Goal: Transaction & Acquisition: Download file/media

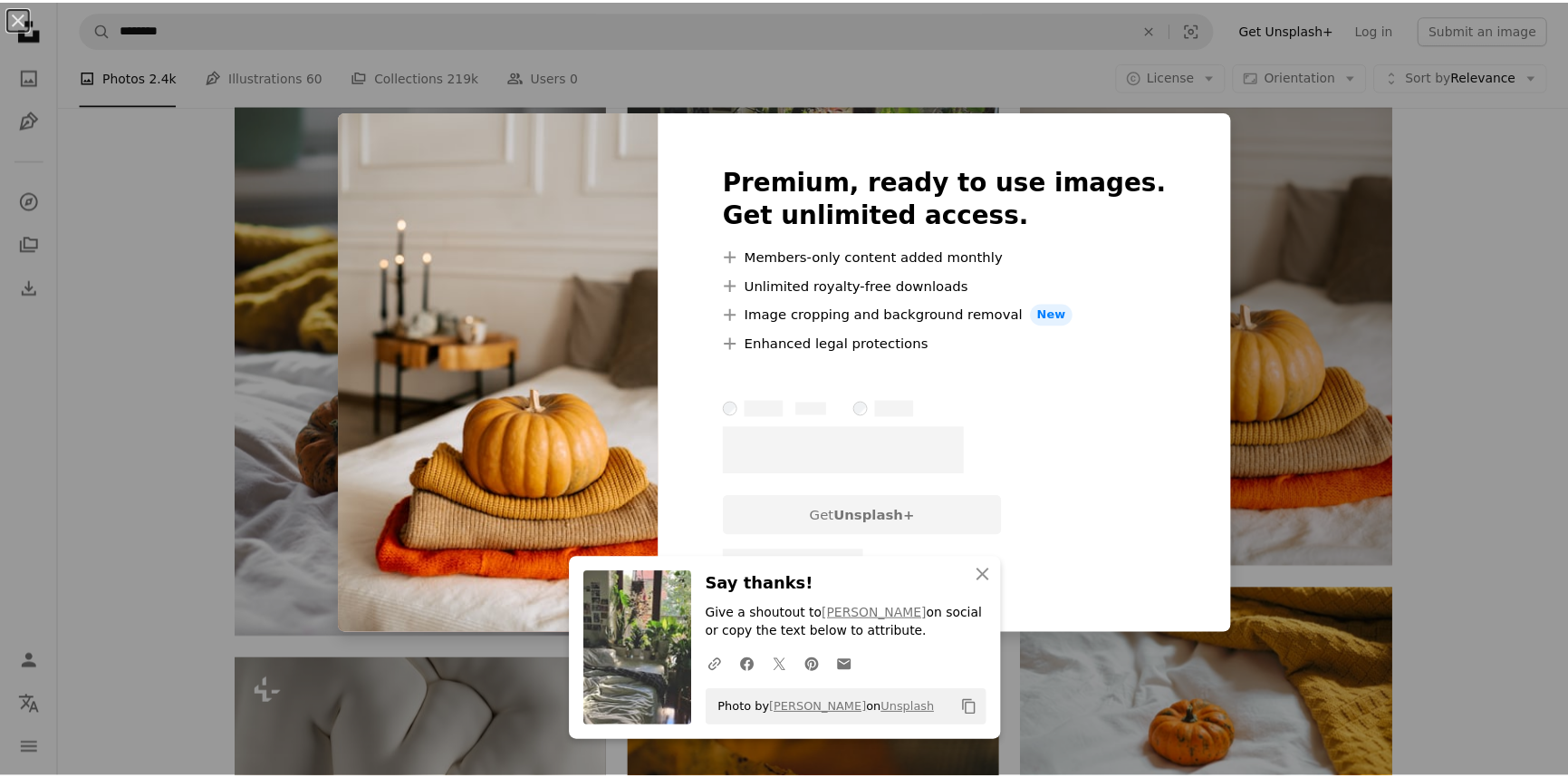
scroll to position [10811, 0]
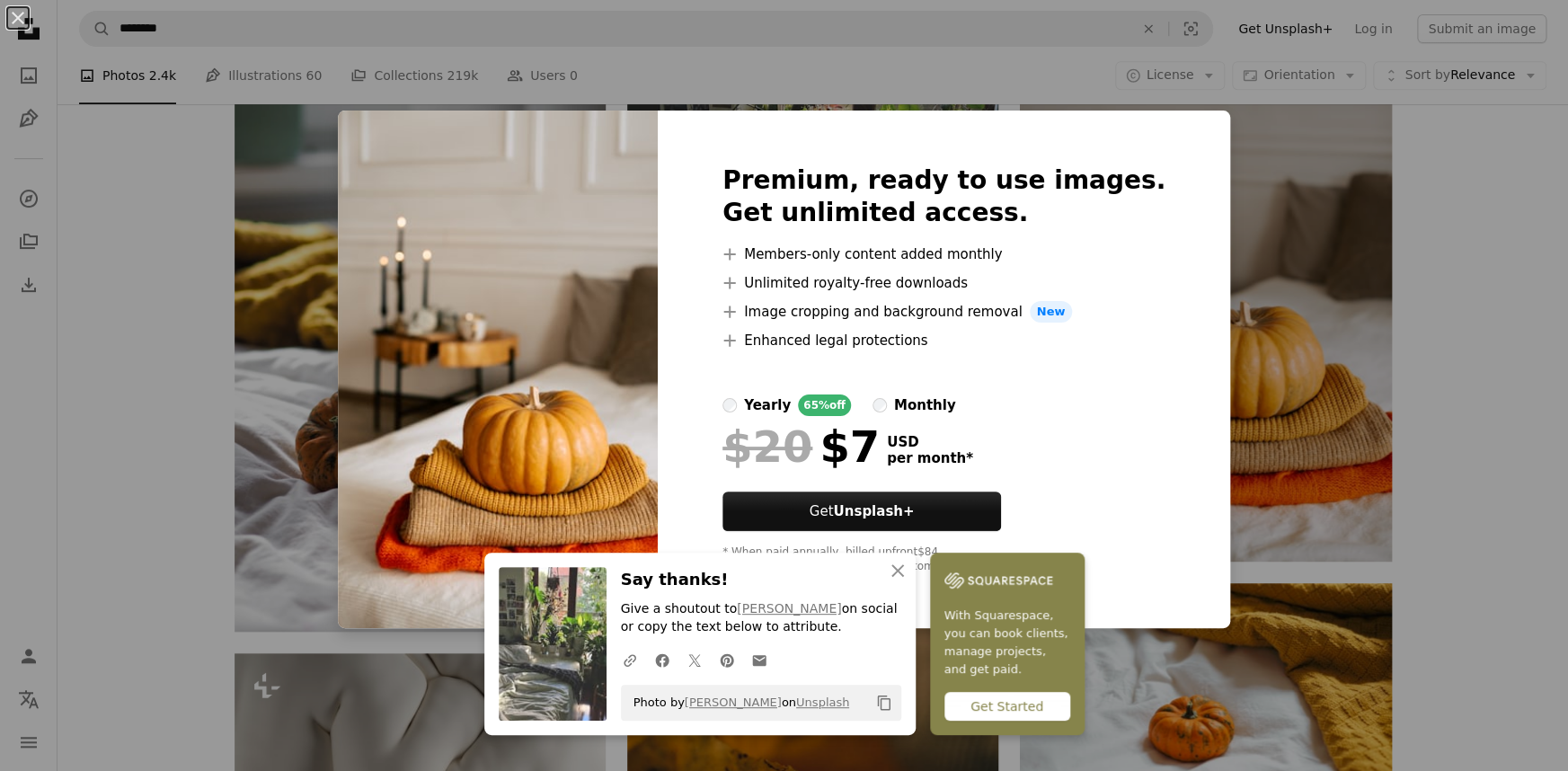
click at [1401, 465] on div "An X shape An X shape Close Say thanks! Give a shoutout to [PERSON_NAME] on soc…" at bounding box center [784, 385] width 1568 height 771
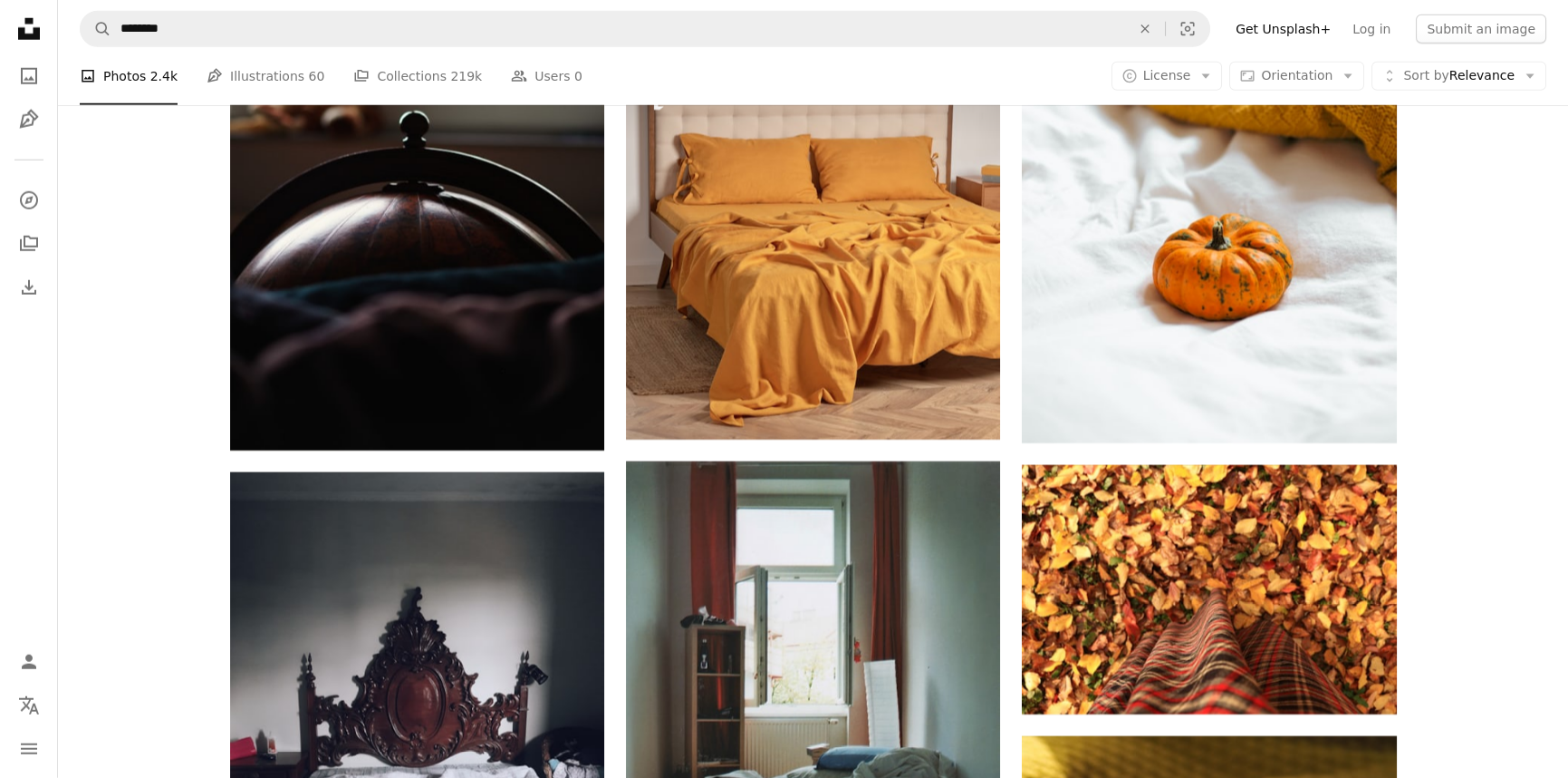
scroll to position [12542, 0]
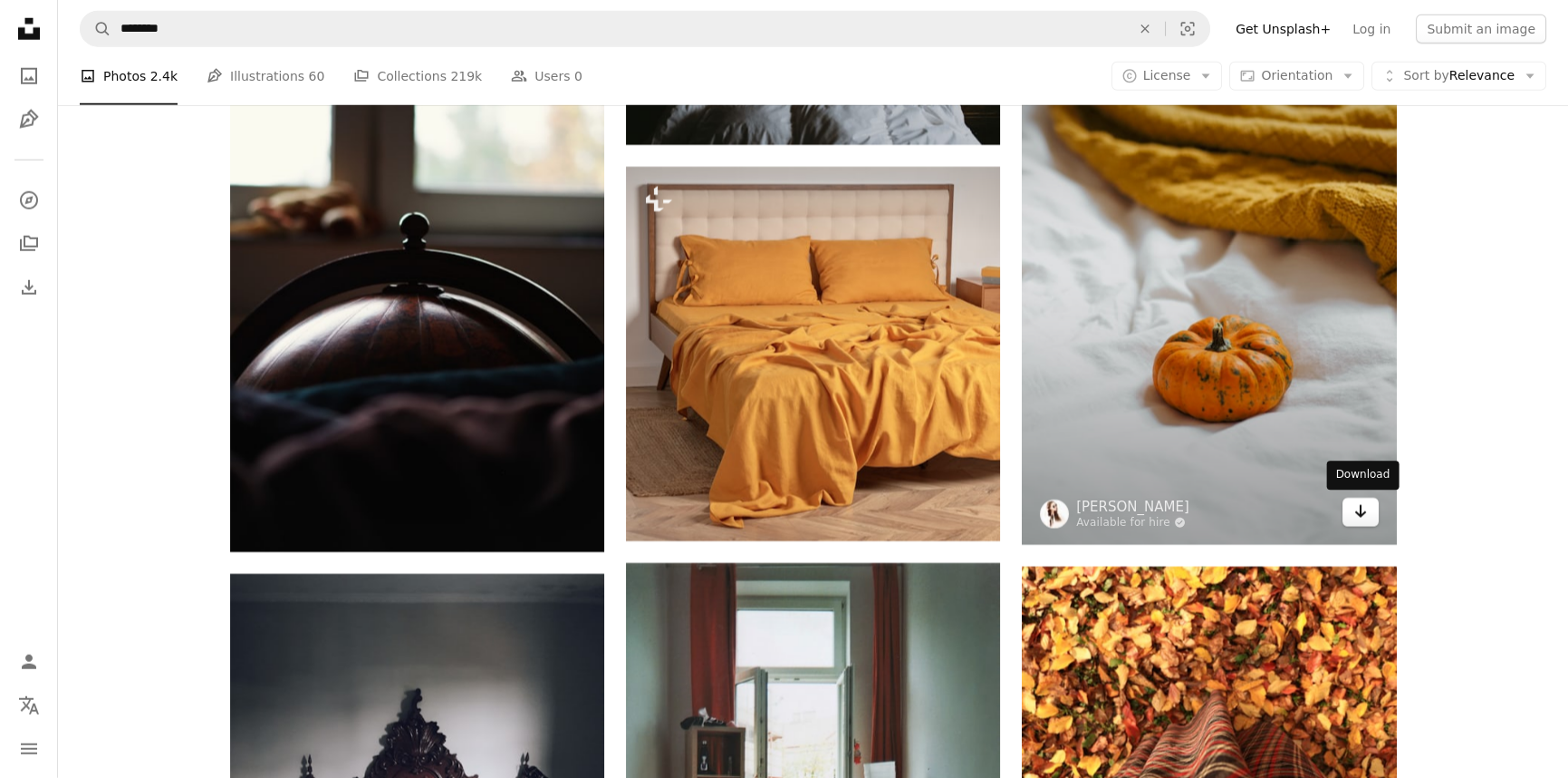
click at [1377, 509] on link "Arrow pointing down" at bounding box center [1361, 512] width 36 height 29
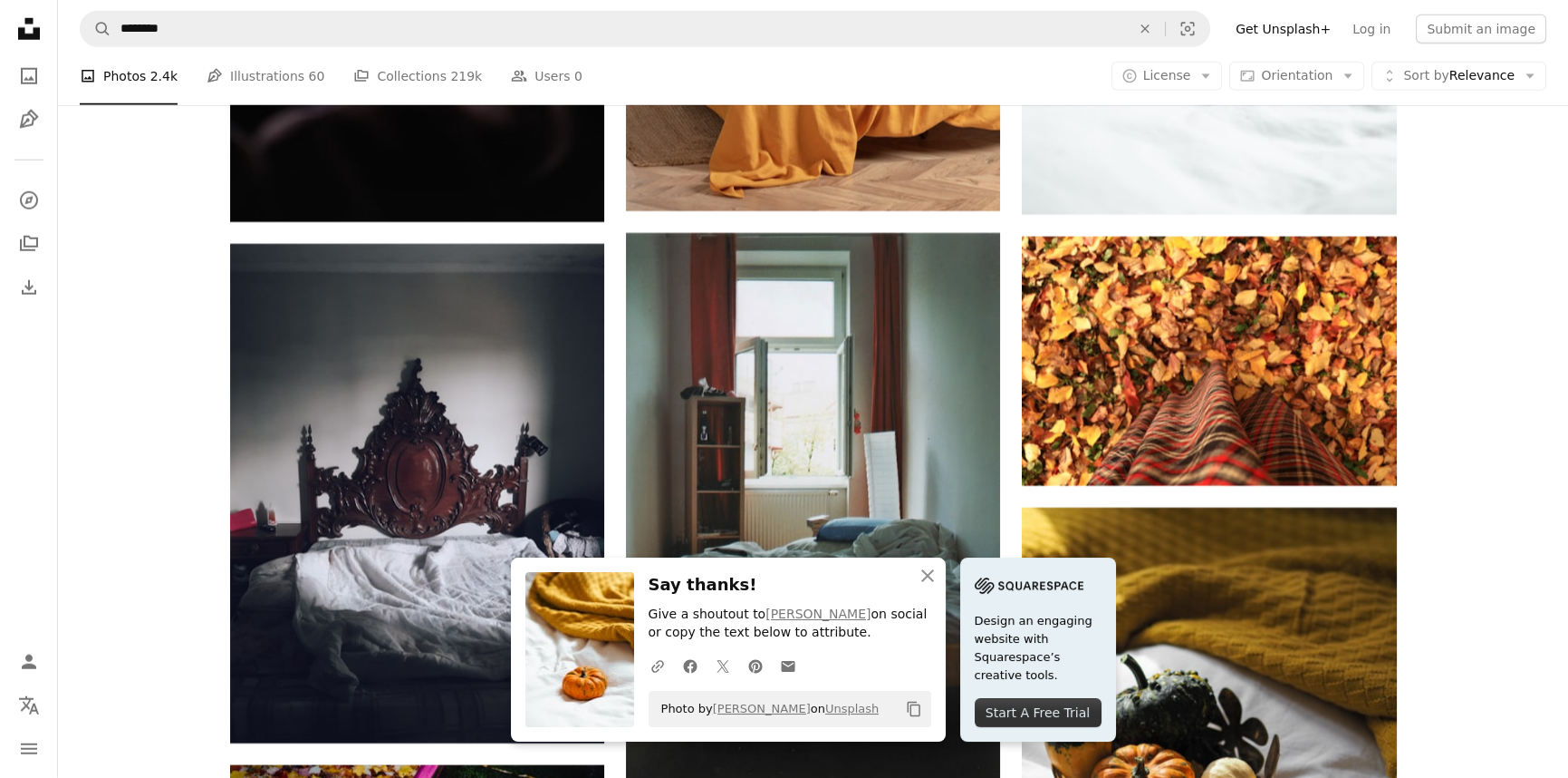
scroll to position [13283, 0]
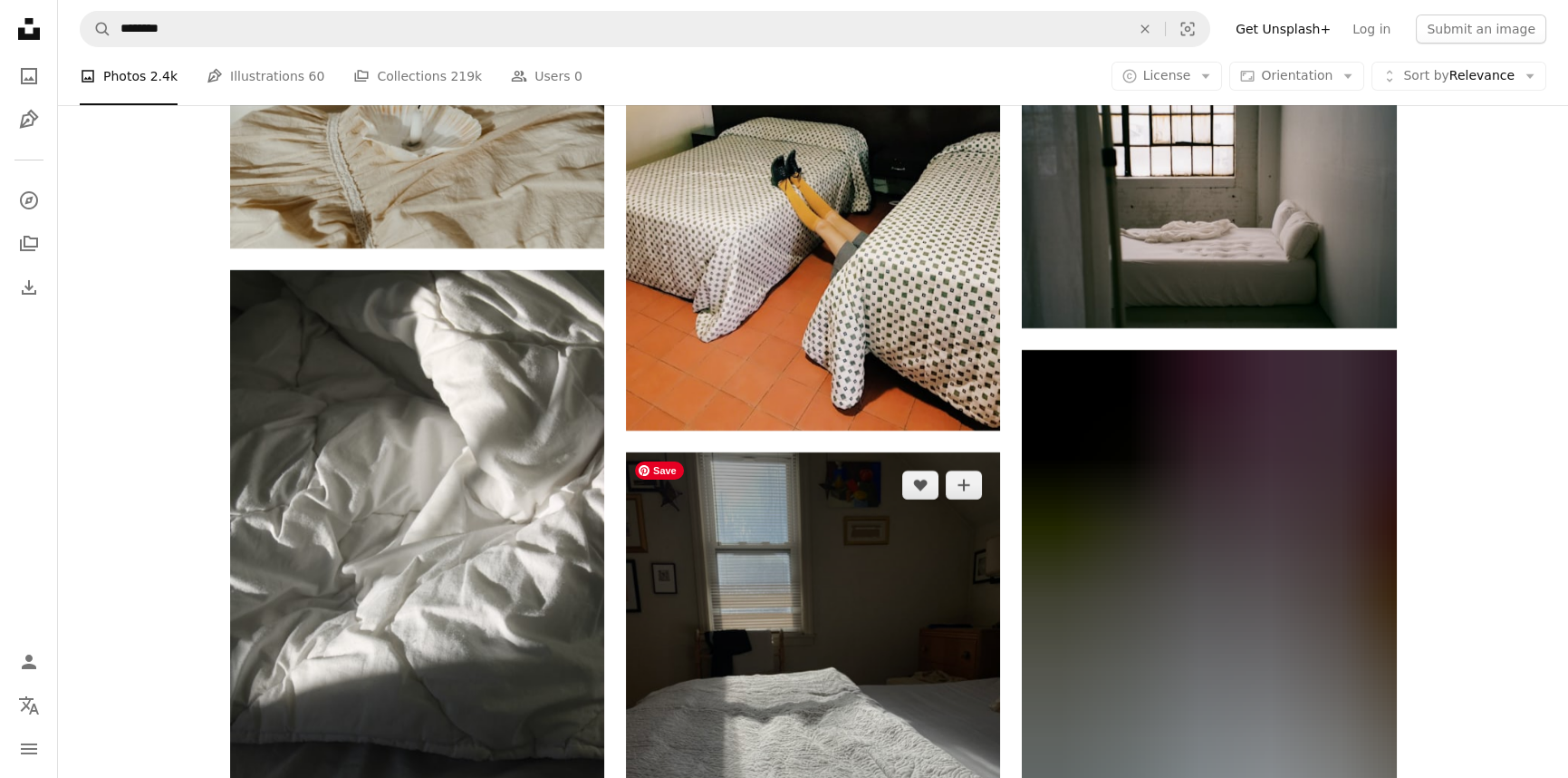
scroll to position [16662, 0]
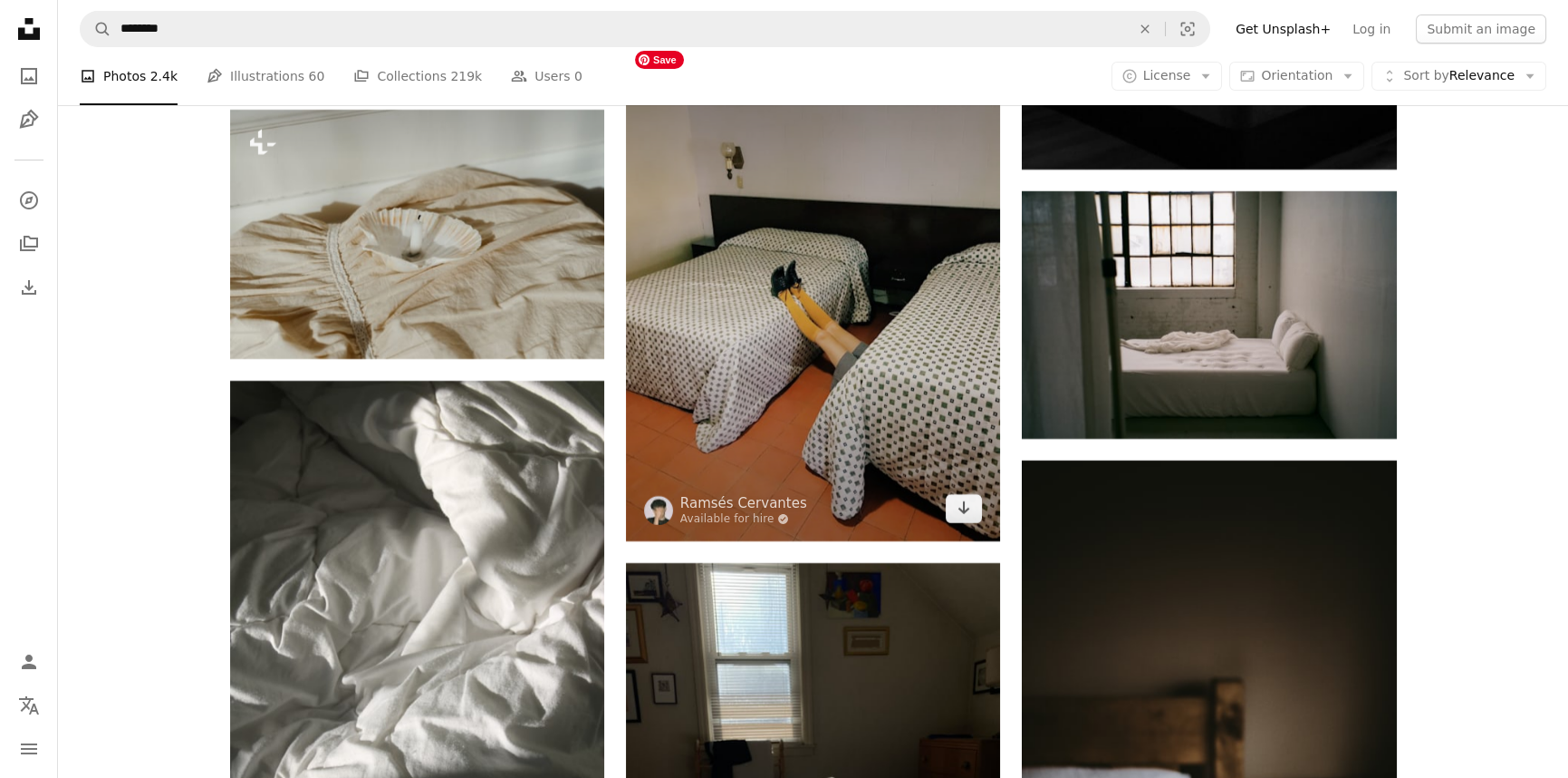
click at [952, 491] on img at bounding box center [812, 291] width 374 height 500
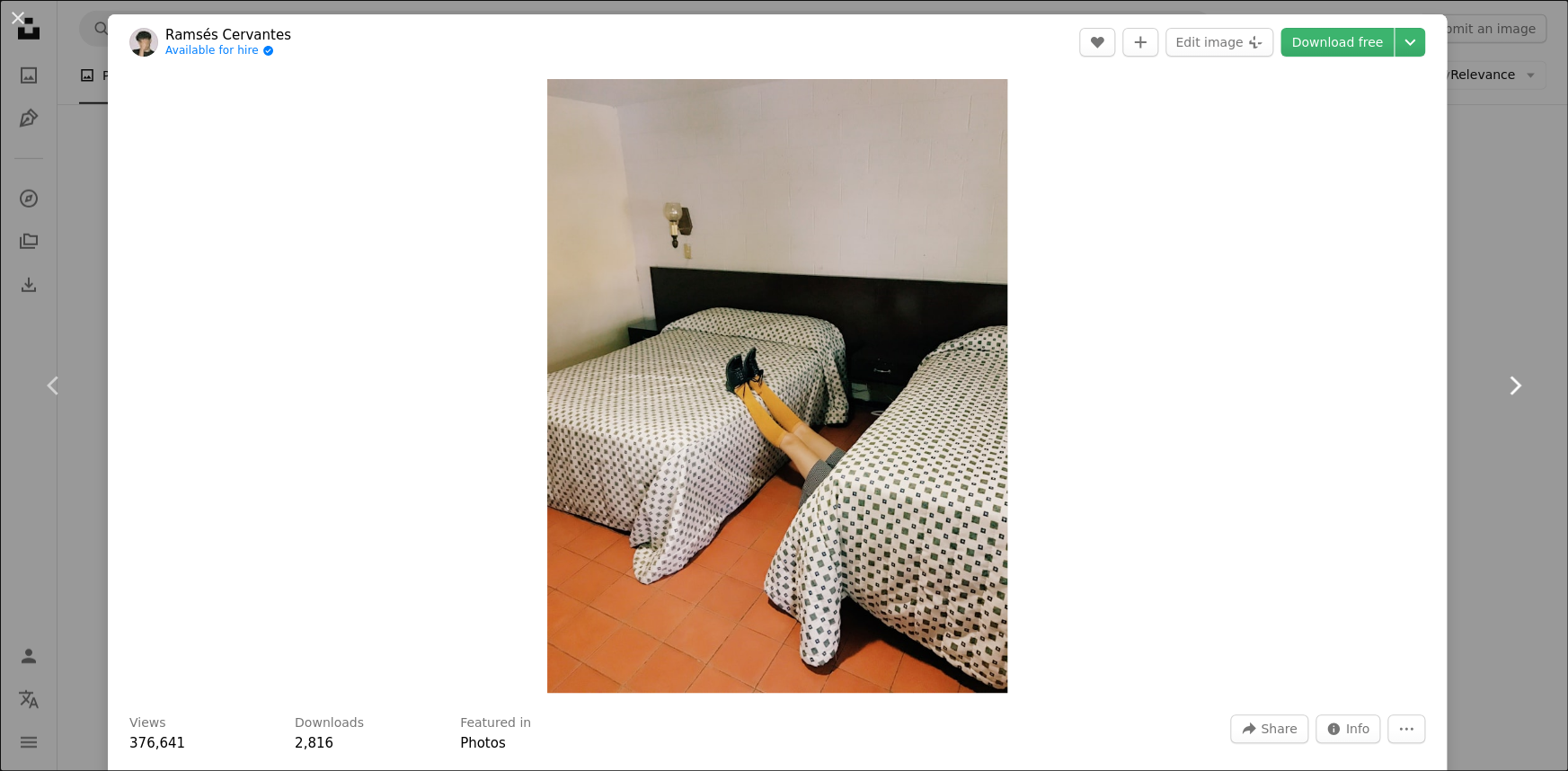
click at [1462, 389] on link "Chevron right" at bounding box center [1515, 385] width 108 height 172
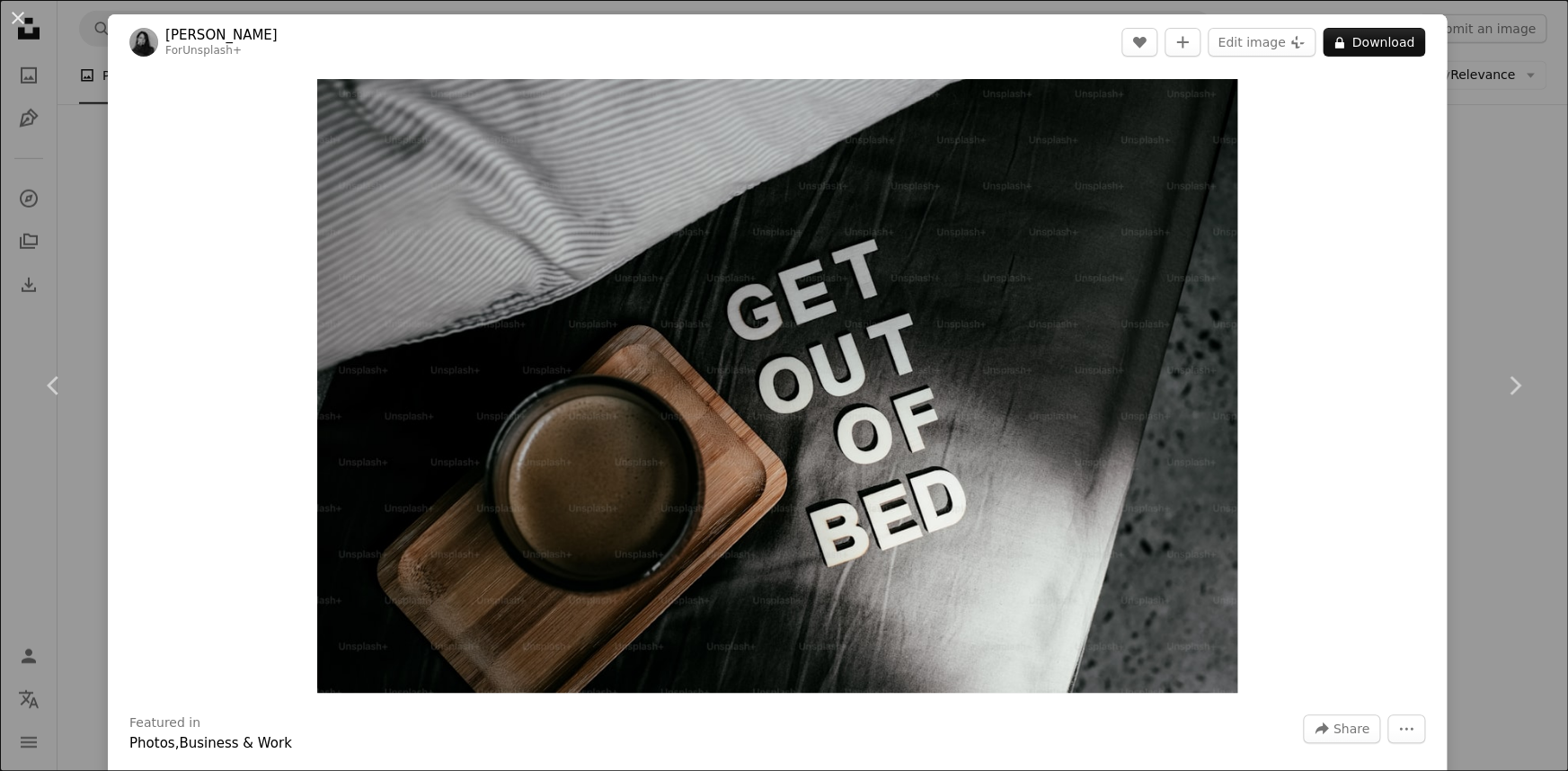
click at [1505, 614] on div "An X shape Chevron left Chevron right [PERSON_NAME] For Unsplash+ A heart A plu…" at bounding box center [784, 385] width 1568 height 771
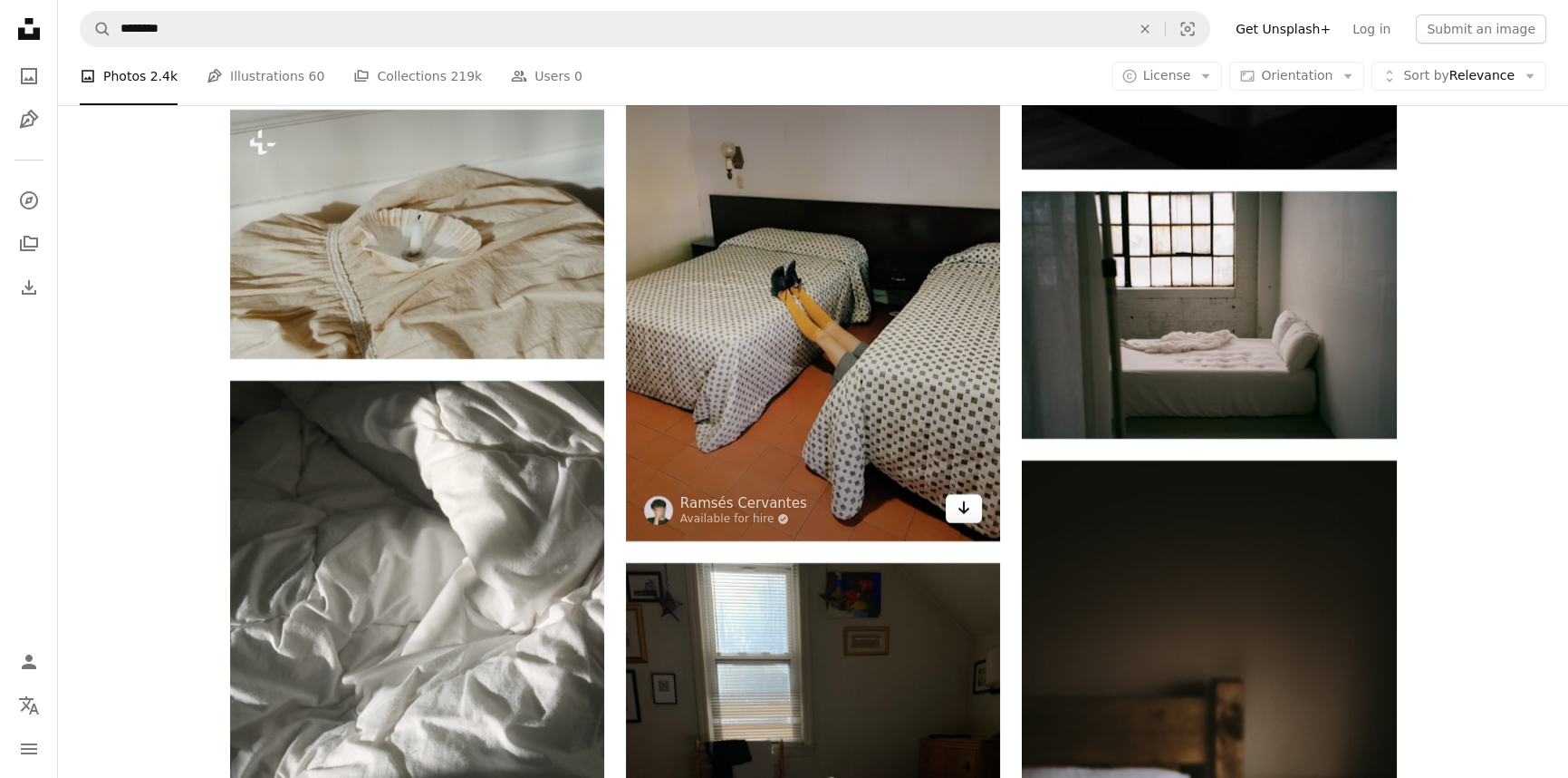
click at [969, 513] on icon "Arrow pointing down" at bounding box center [964, 508] width 15 height 22
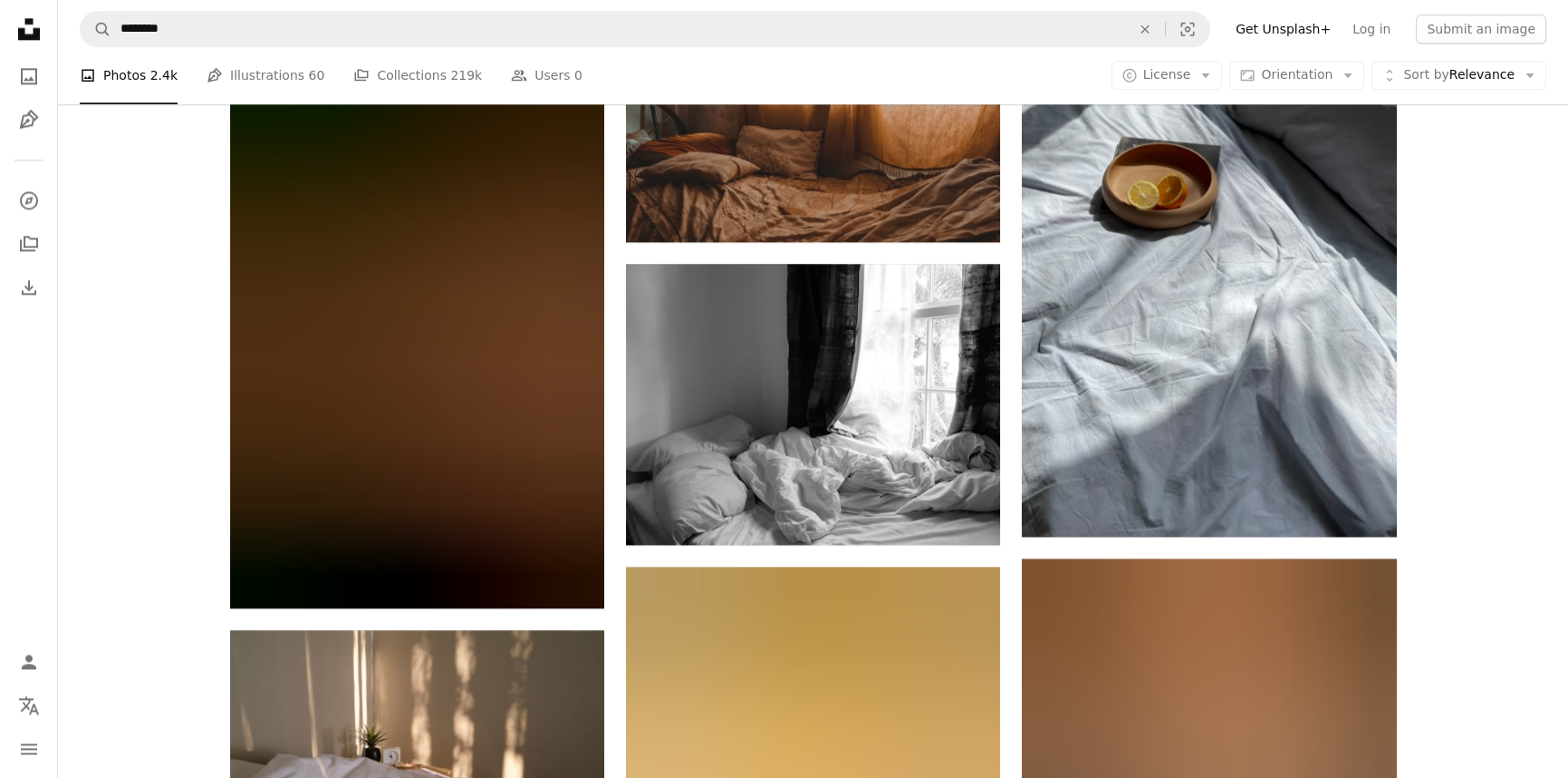
scroll to position [23502, 0]
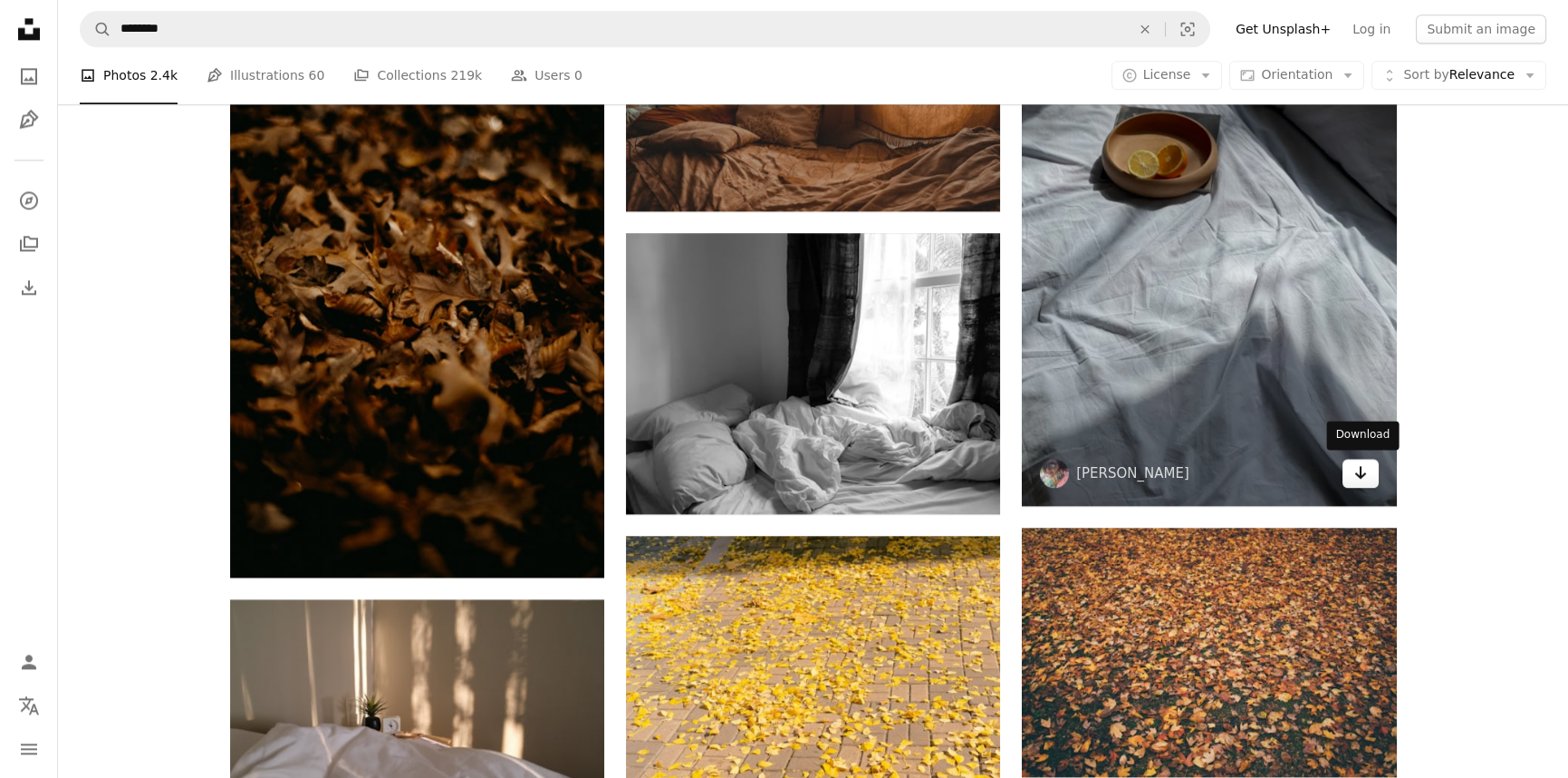
click at [1372, 476] on link "Arrow pointing down" at bounding box center [1361, 473] width 36 height 29
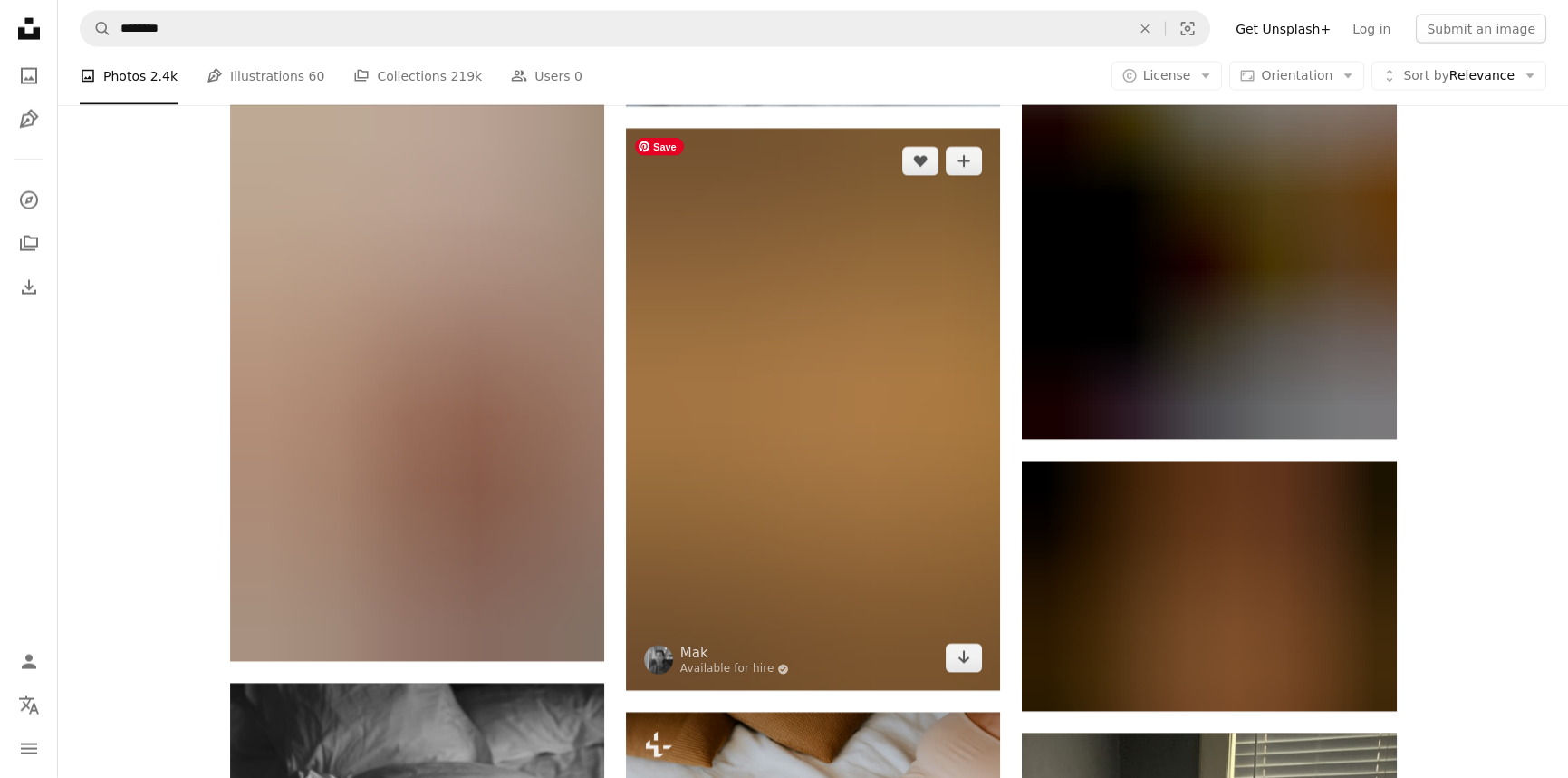
scroll to position [27294, 0]
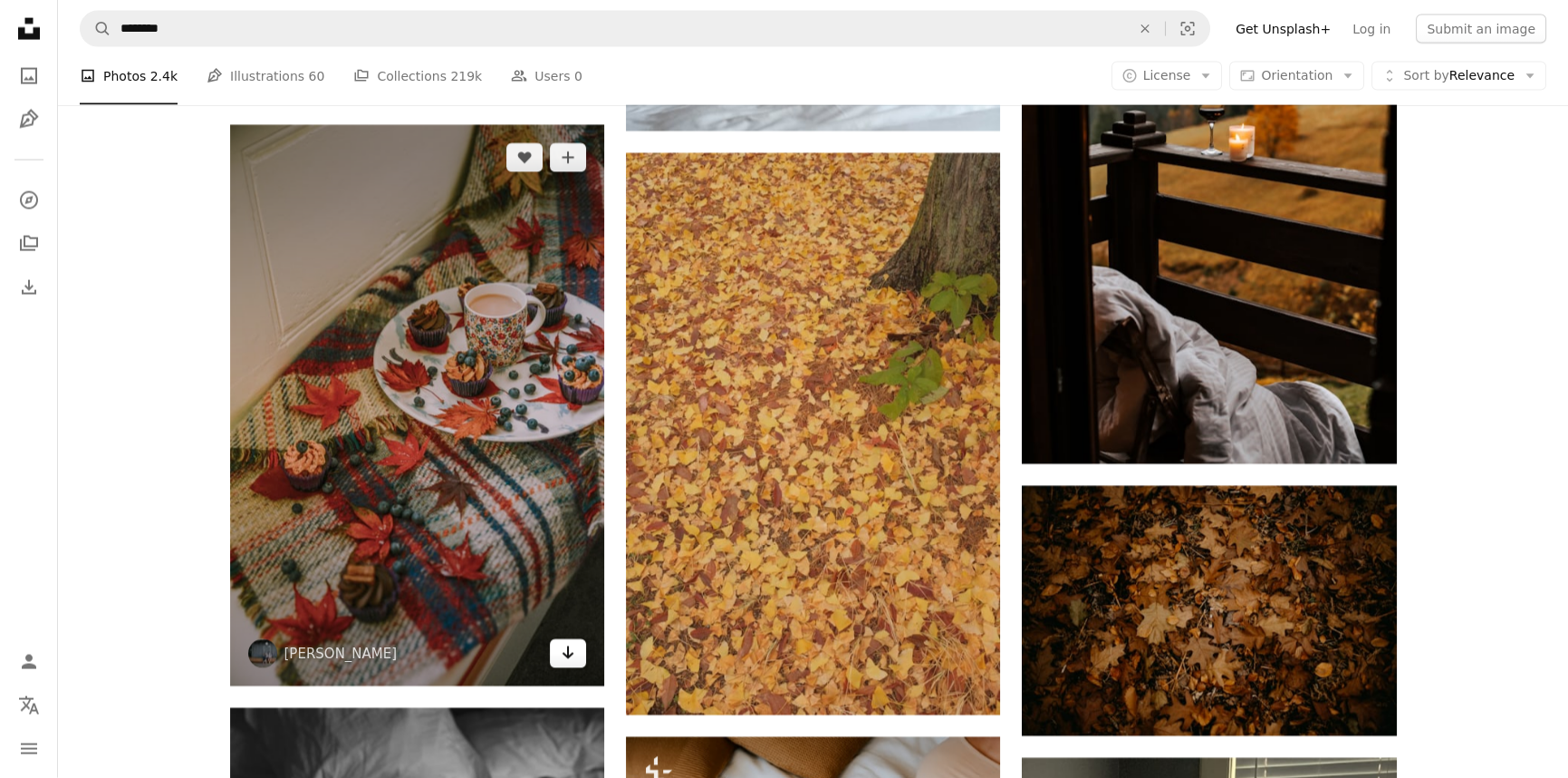
click at [562, 654] on icon "Arrow pointing down" at bounding box center [568, 652] width 15 height 22
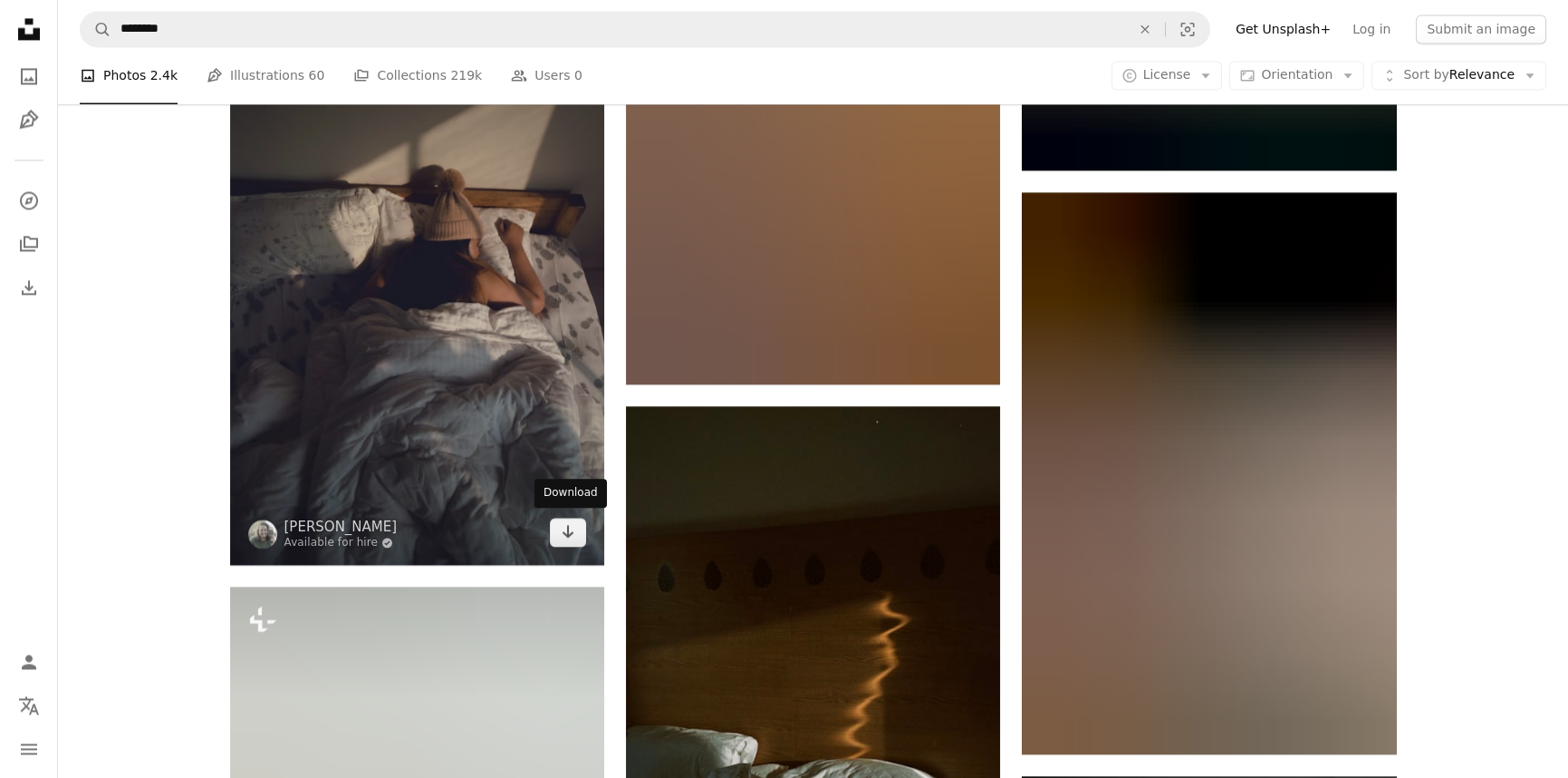
scroll to position [41633, 0]
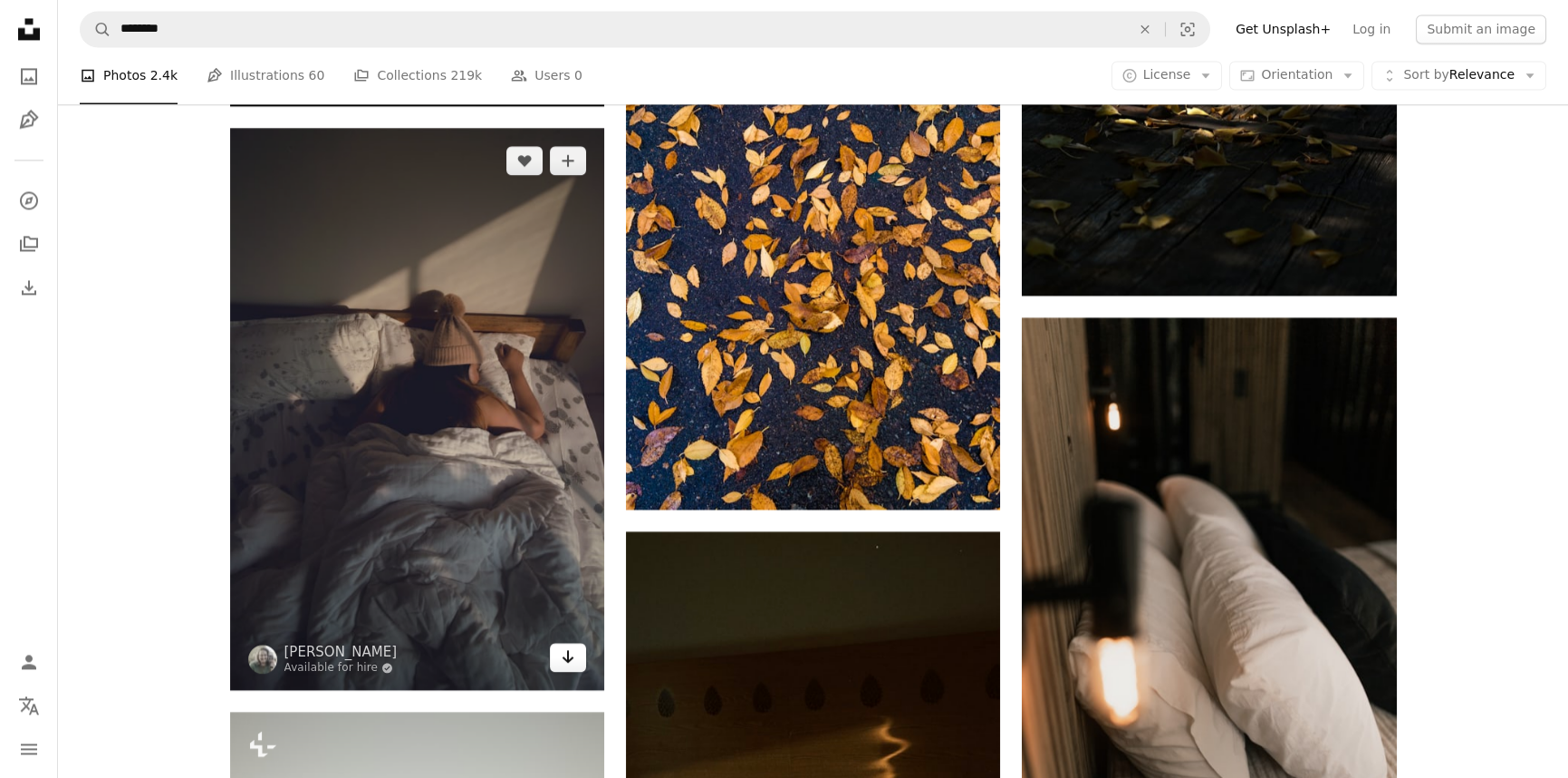
click at [571, 652] on icon "Arrow pointing down" at bounding box center [568, 656] width 15 height 22
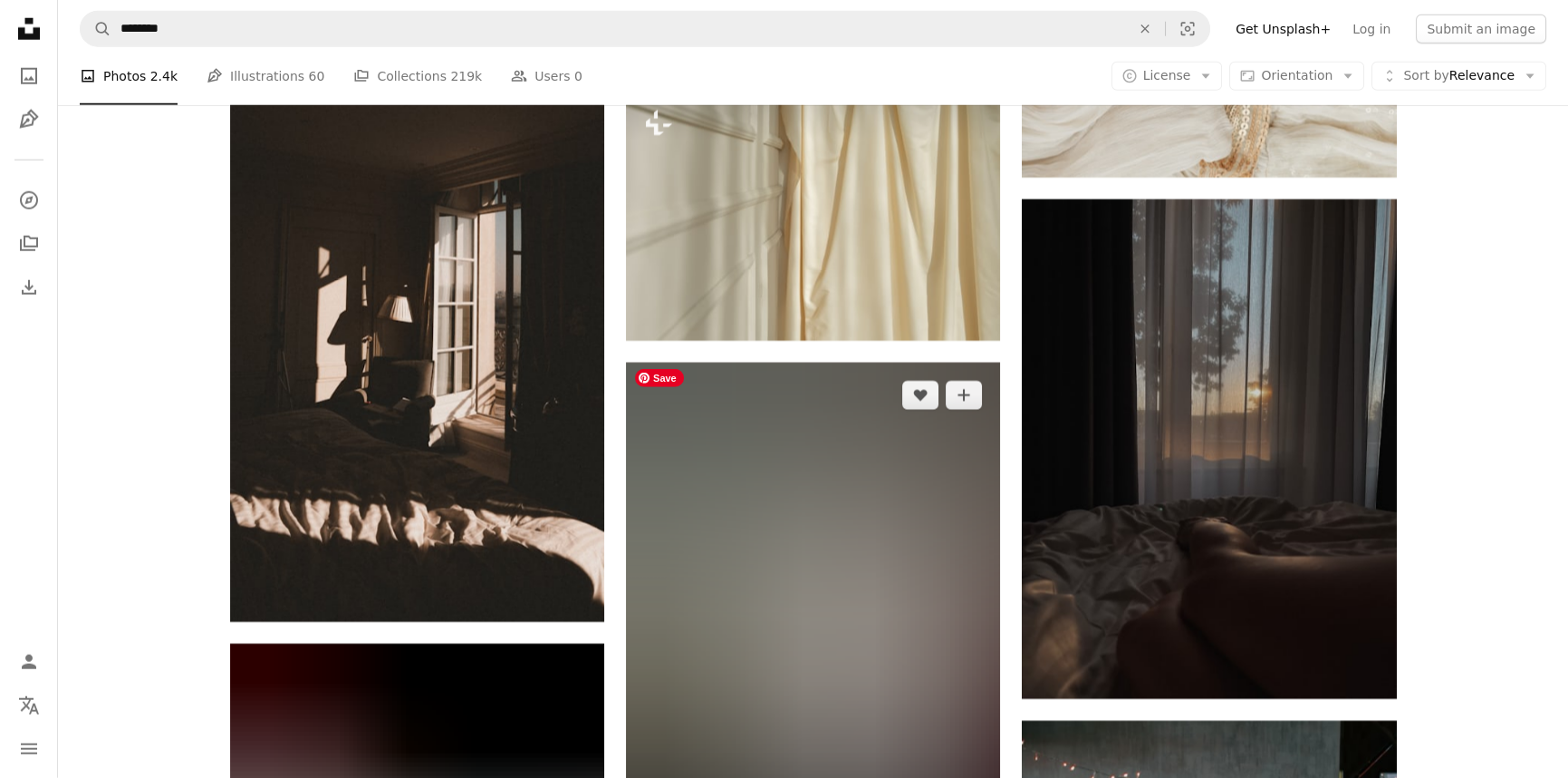
scroll to position [46824, 0]
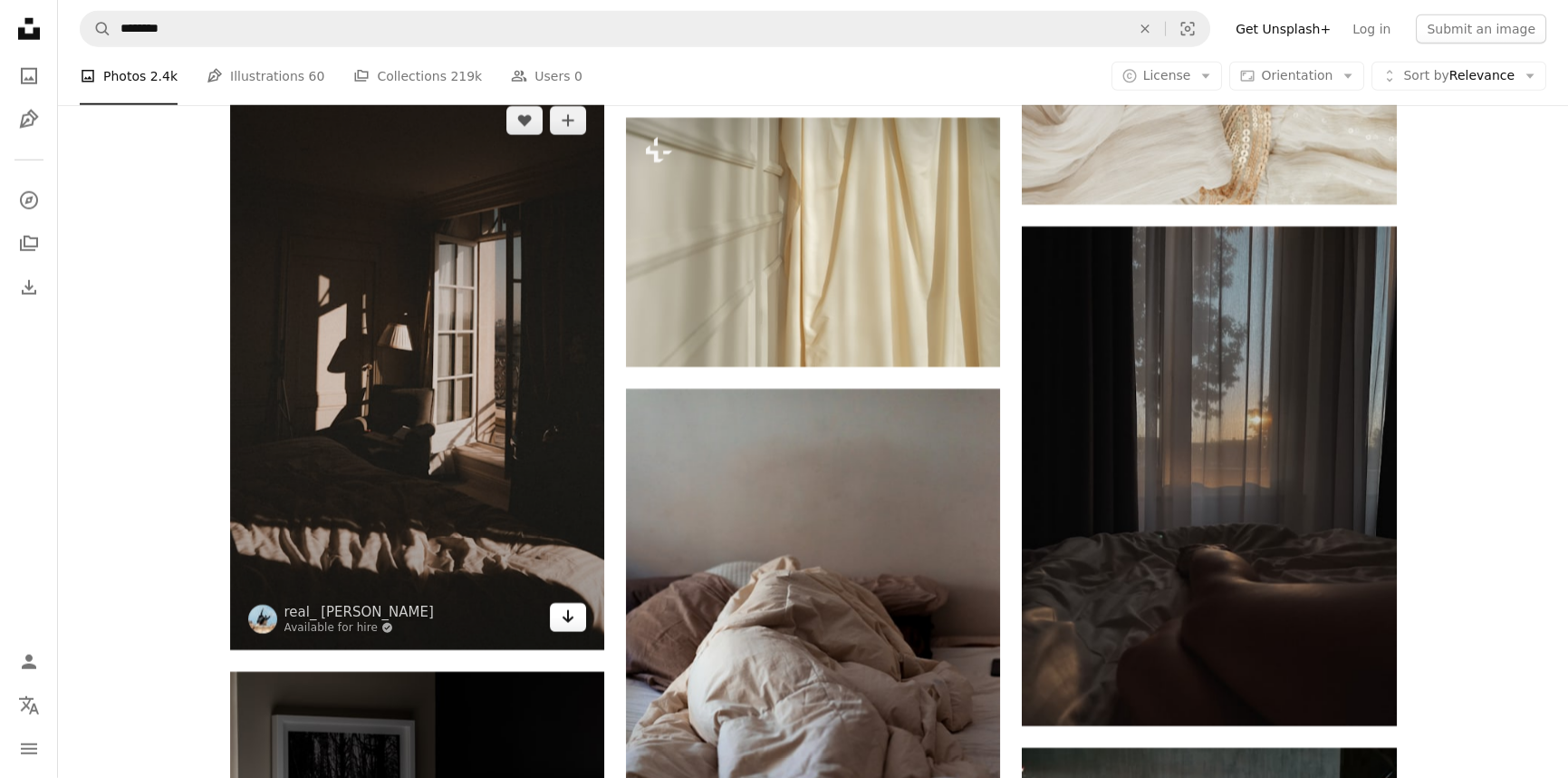
click at [570, 608] on icon "Arrow pointing down" at bounding box center [568, 616] width 15 height 22
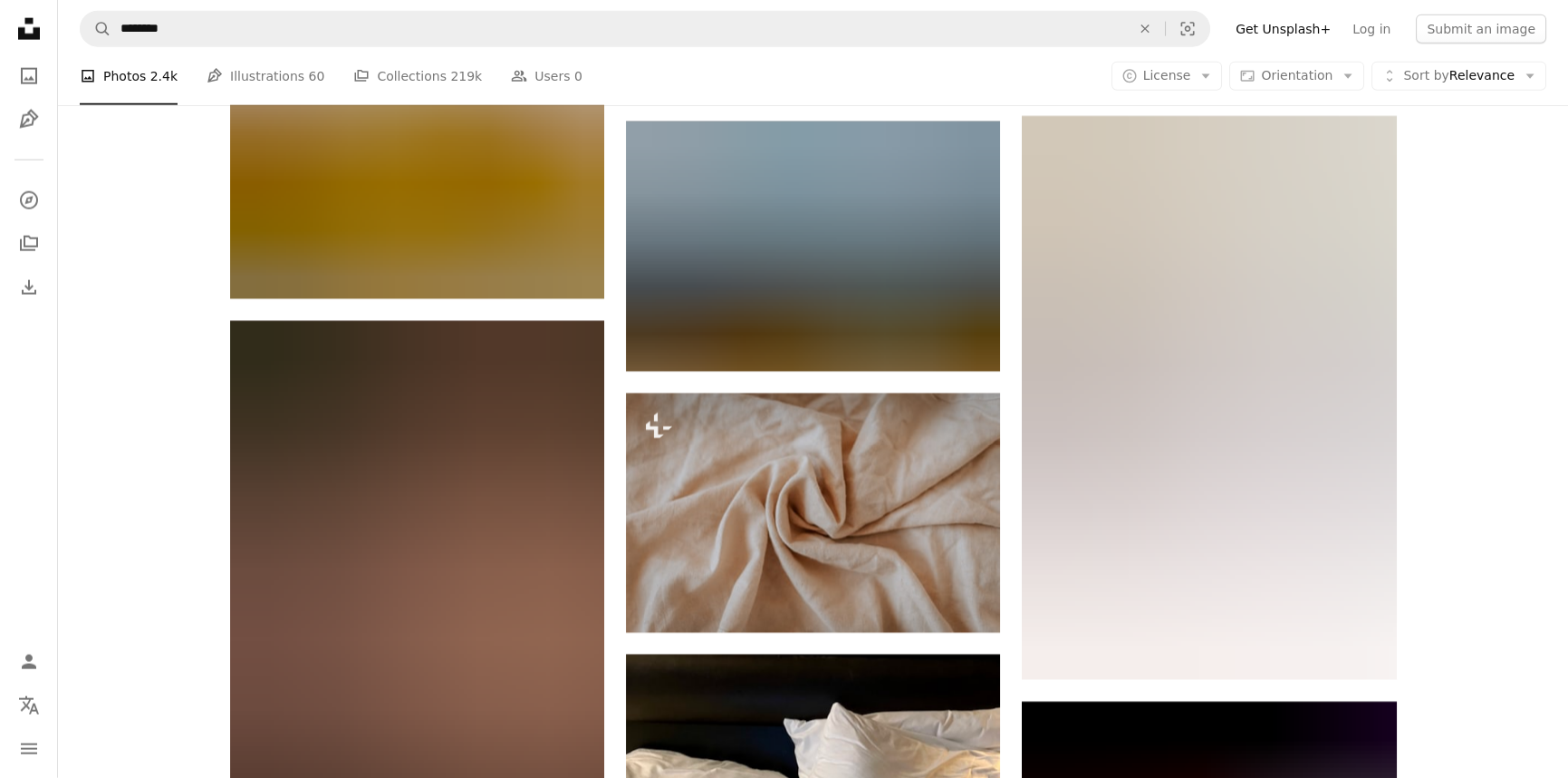
scroll to position [62976, 0]
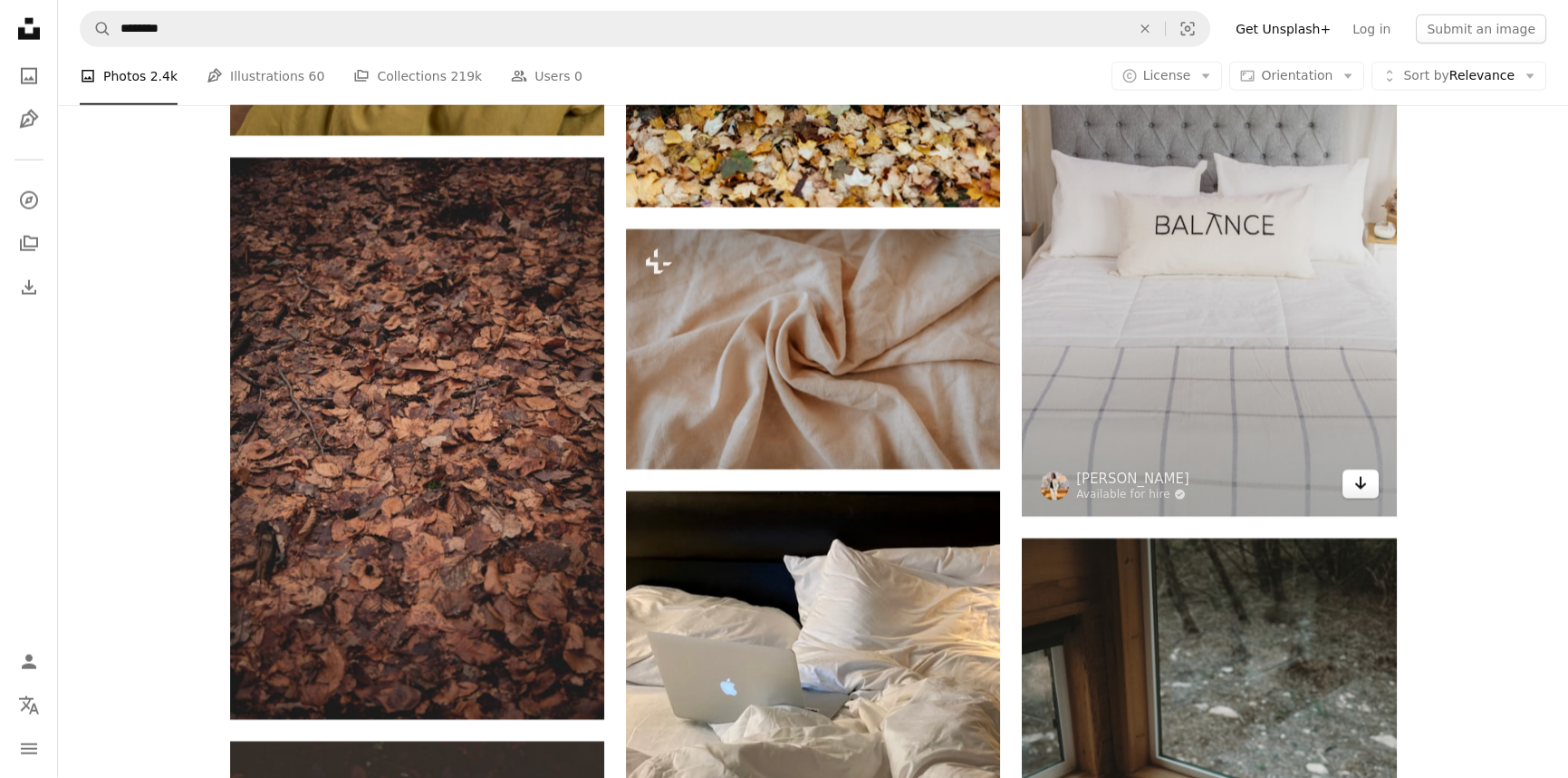
click at [1367, 483] on icon "Arrow pointing down" at bounding box center [1361, 483] width 15 height 22
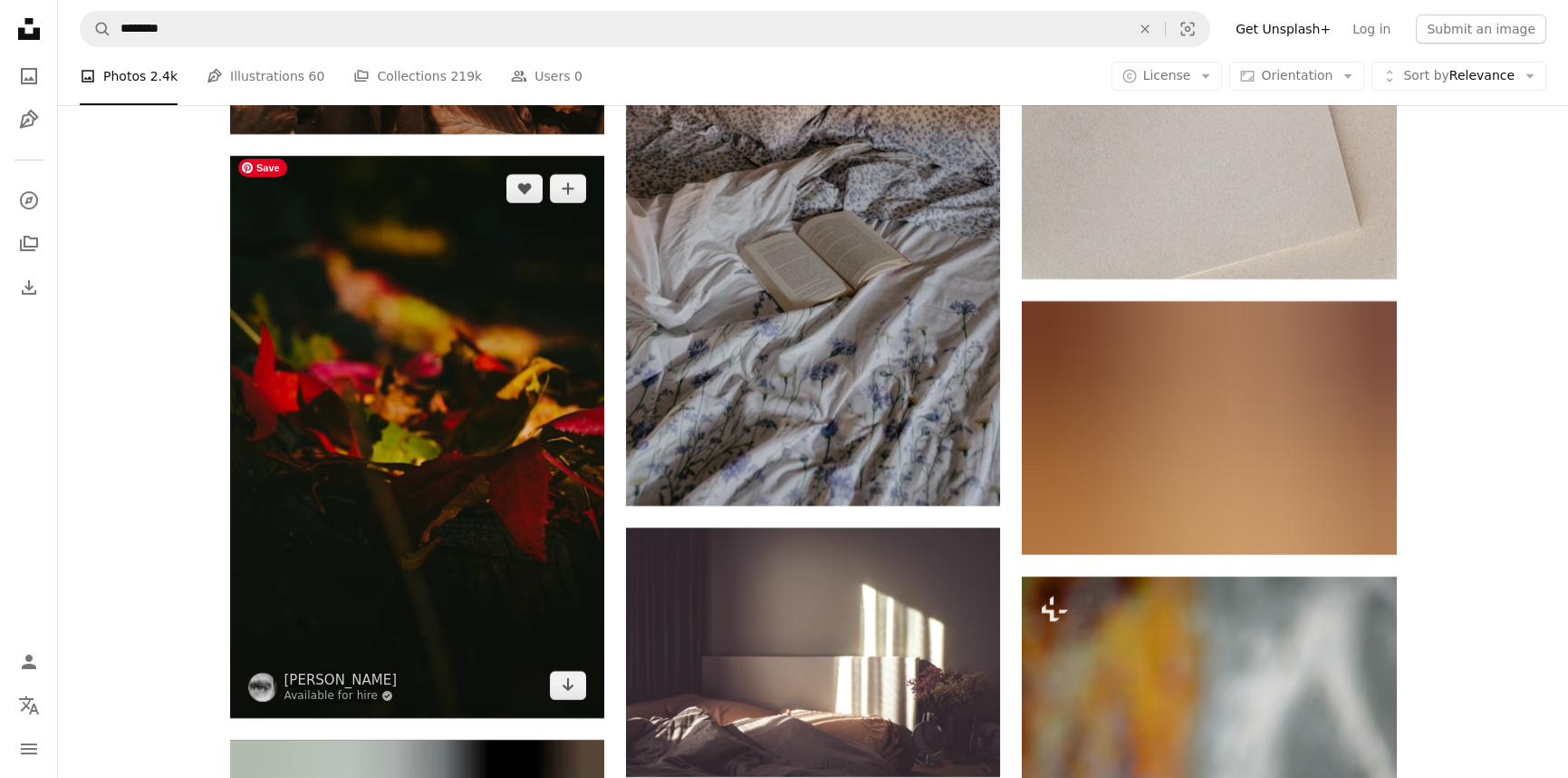
scroll to position [68663, 0]
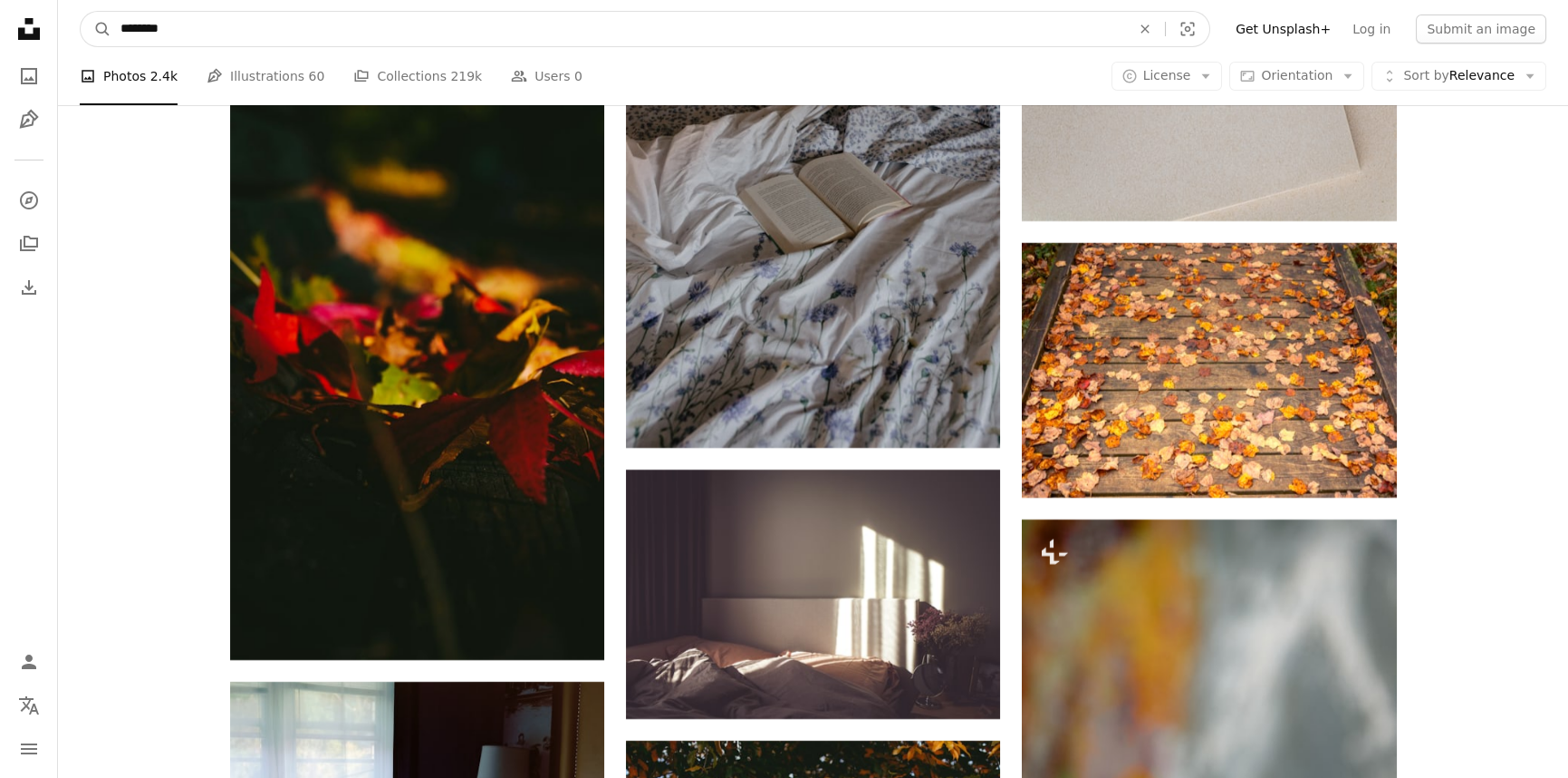
click at [246, 32] on input "********" at bounding box center [618, 29] width 1014 height 35
type input "*********"
click button "A magnifying glass" at bounding box center [96, 29] width 31 height 35
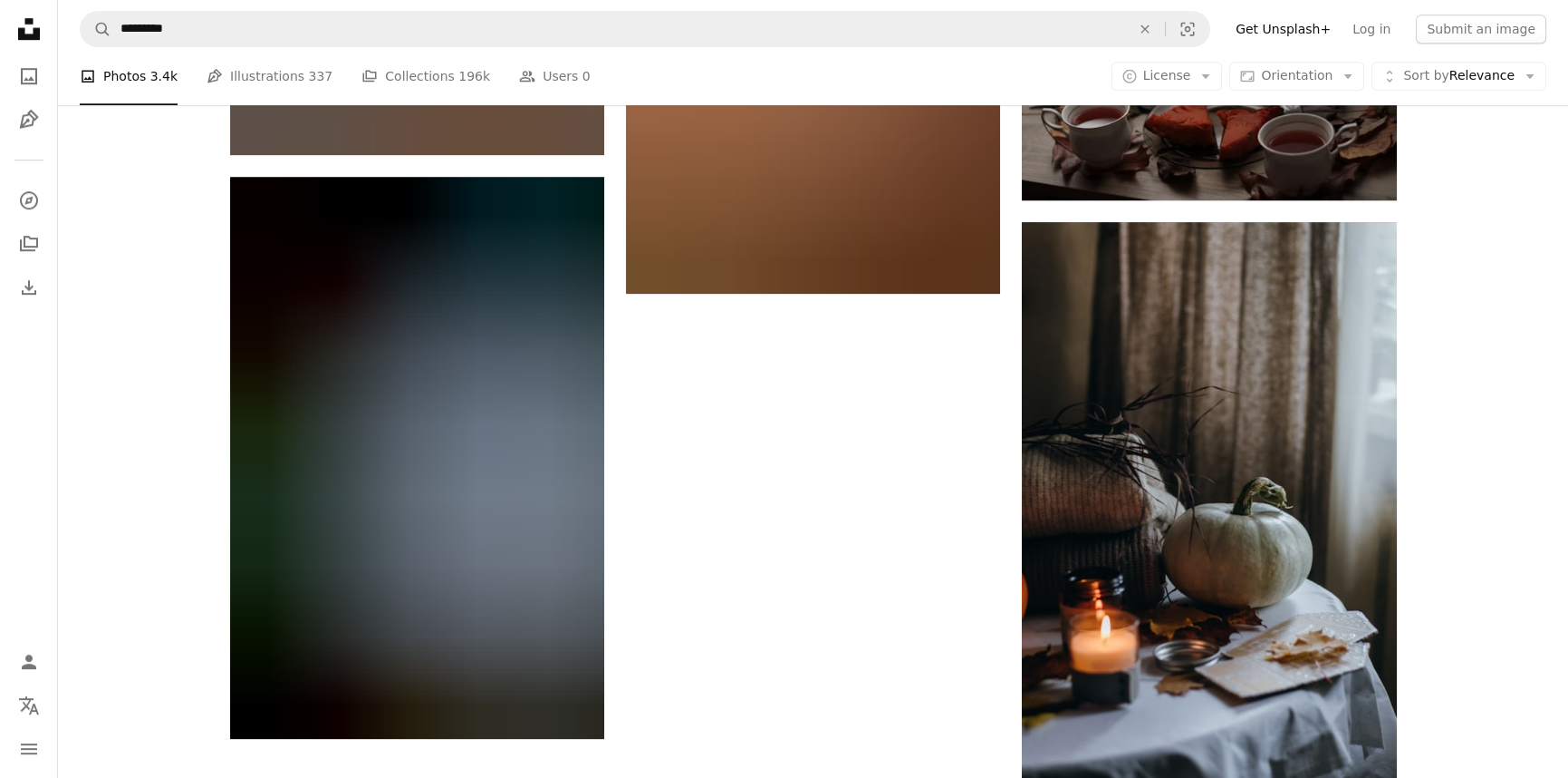
scroll to position [3131, 0]
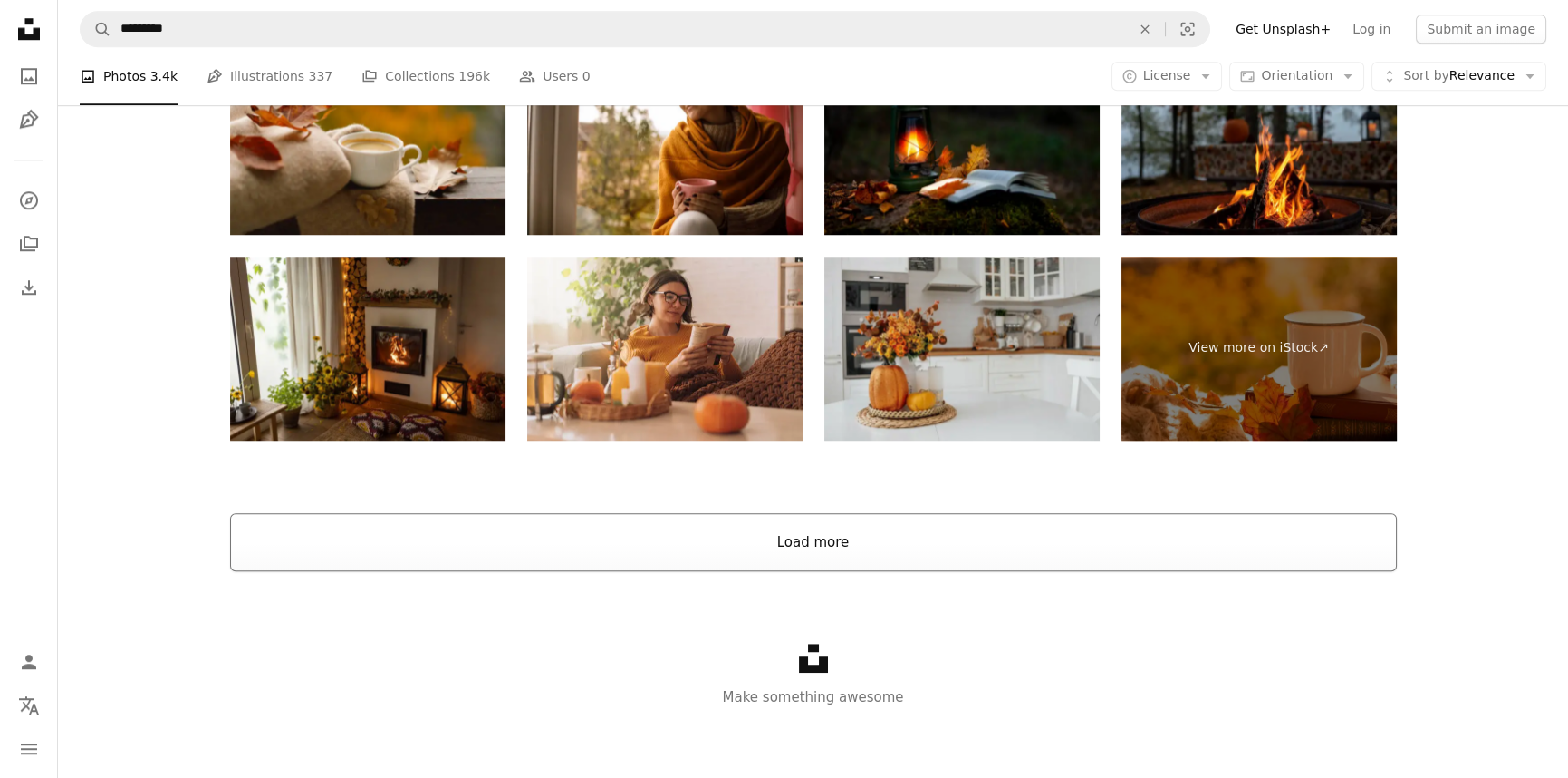
click at [839, 524] on button "Load more" at bounding box center [813, 542] width 1167 height 58
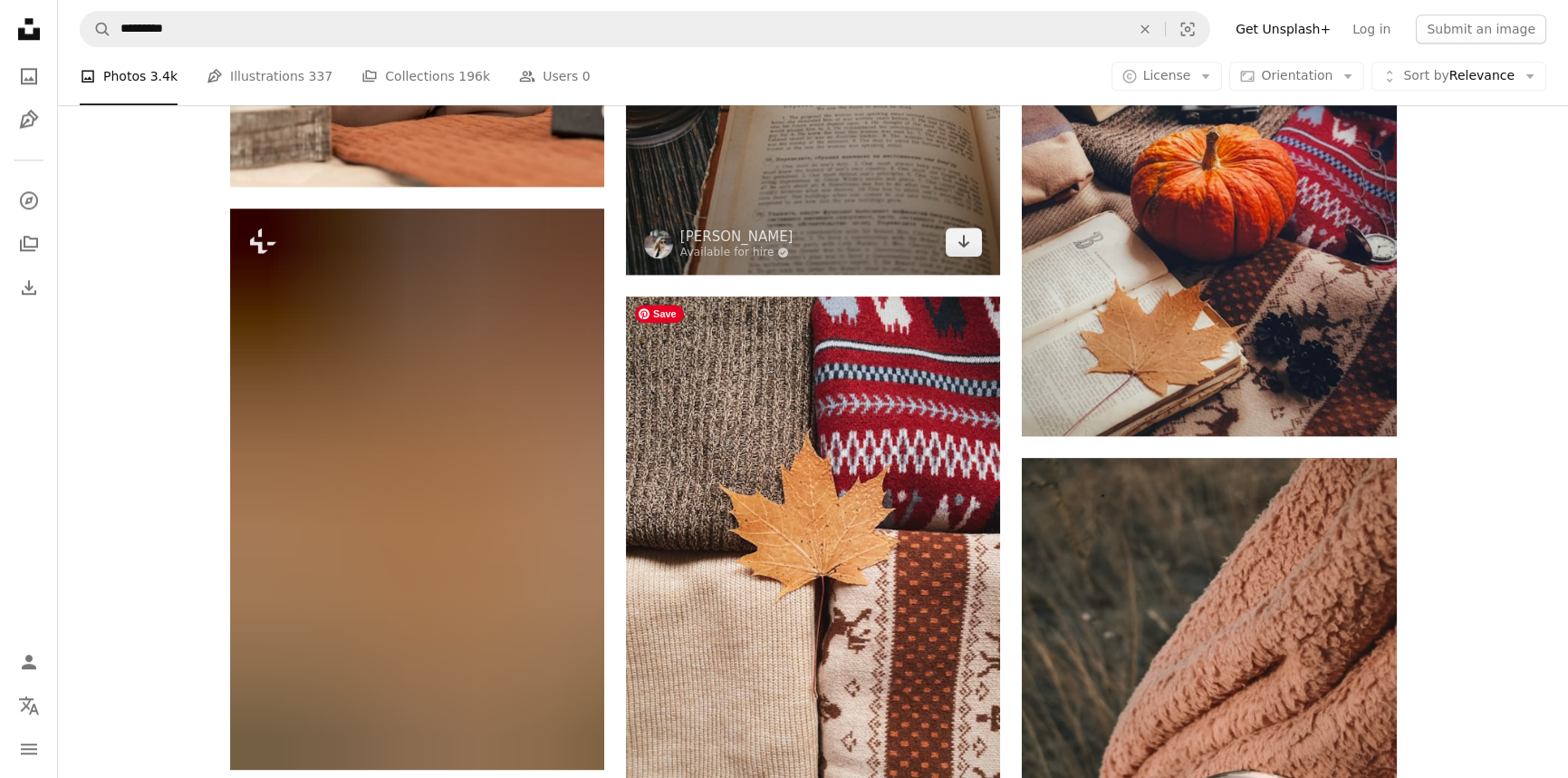
scroll to position [4704, 0]
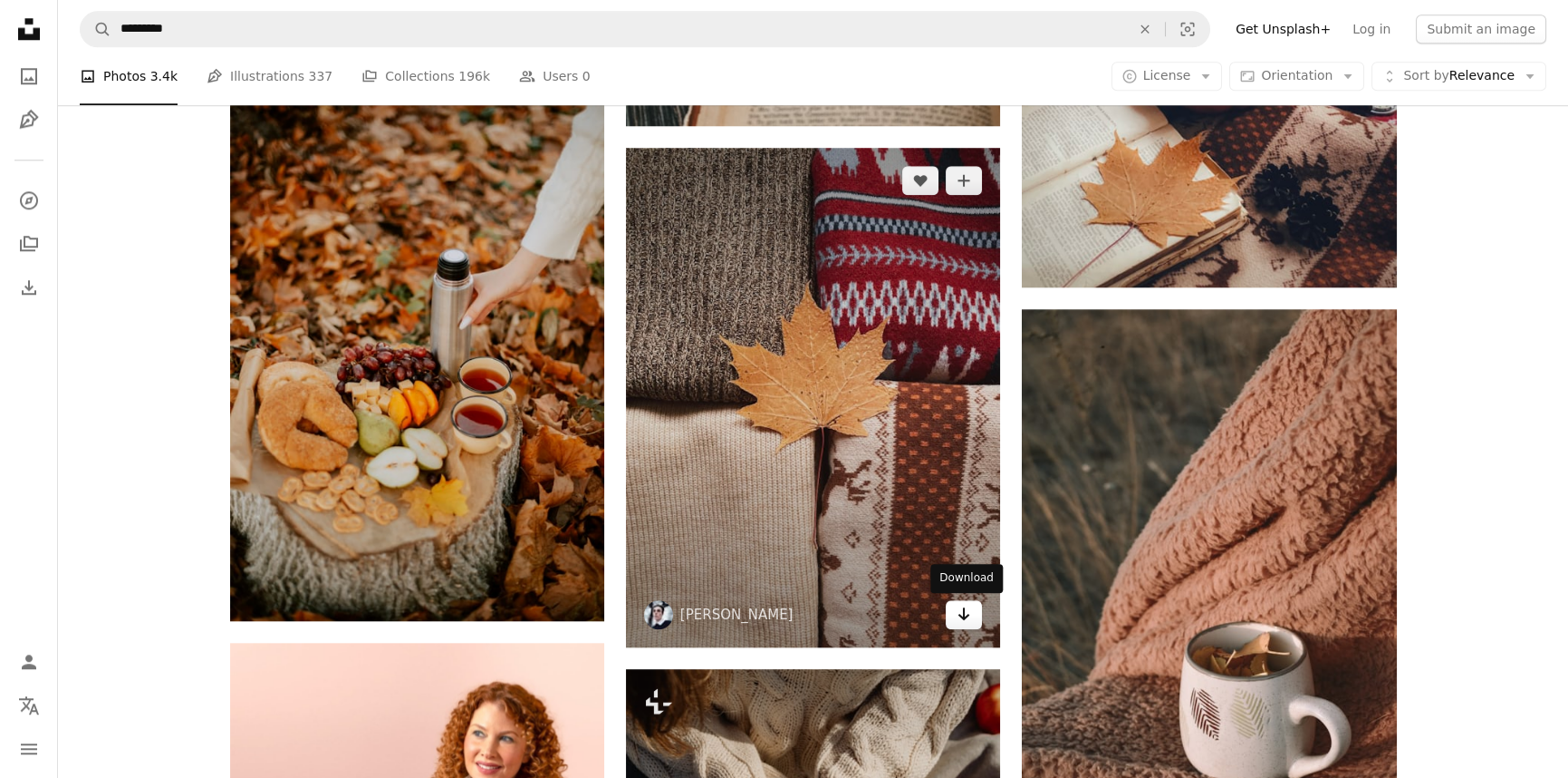
click at [960, 606] on icon "Arrow pointing down" at bounding box center [964, 613] width 15 height 22
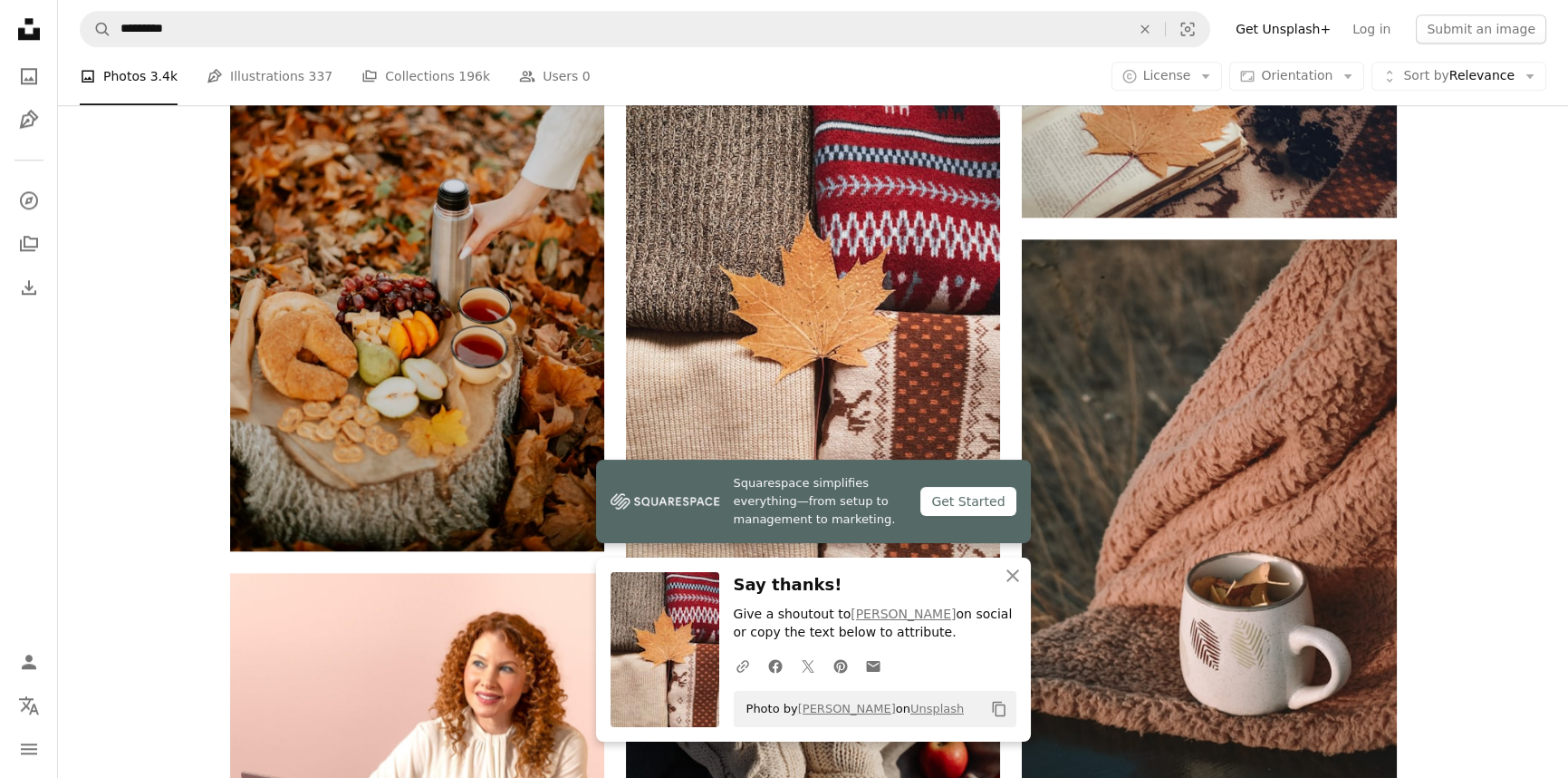
scroll to position [5035, 0]
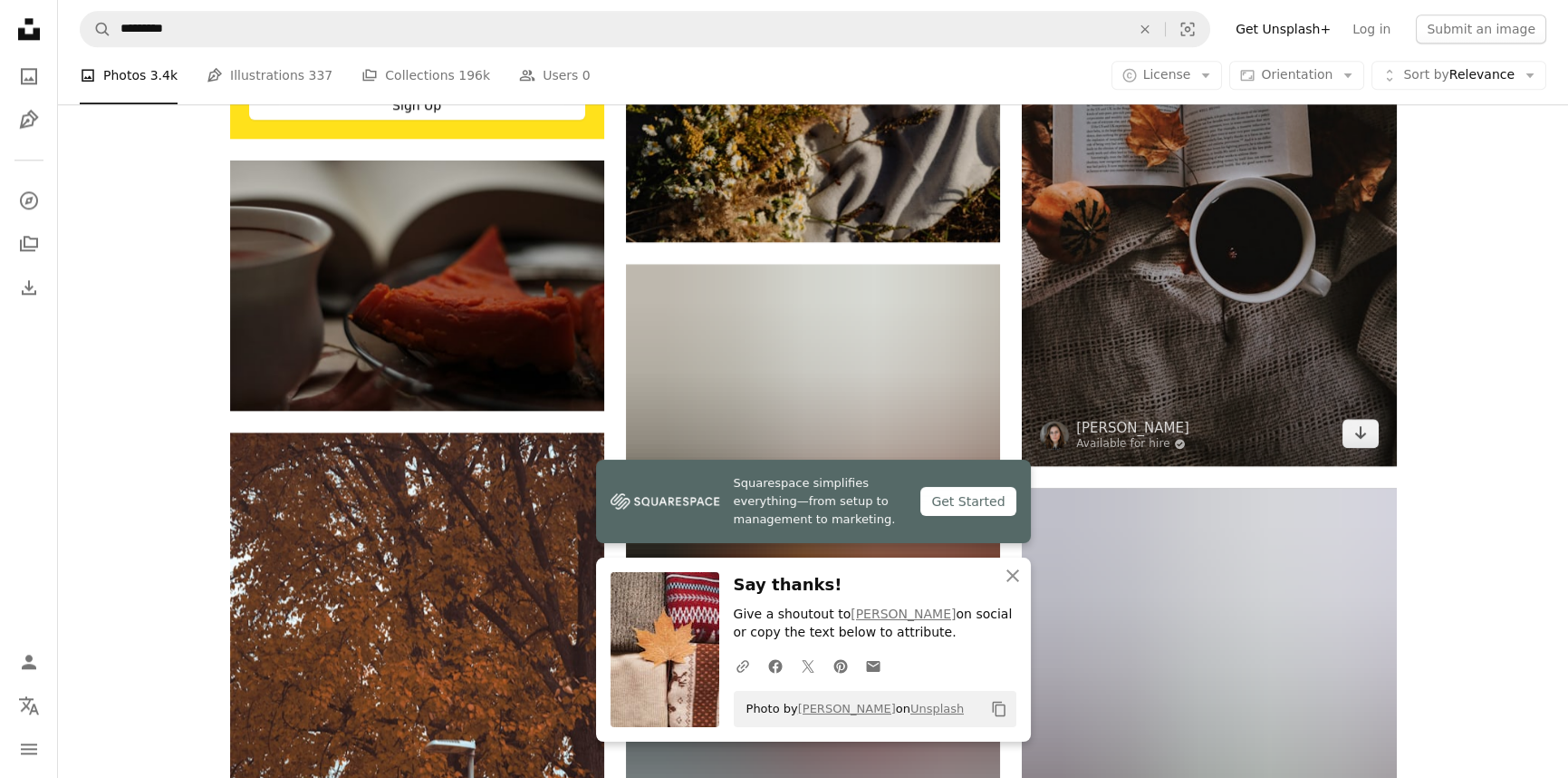
scroll to position [5447, 0]
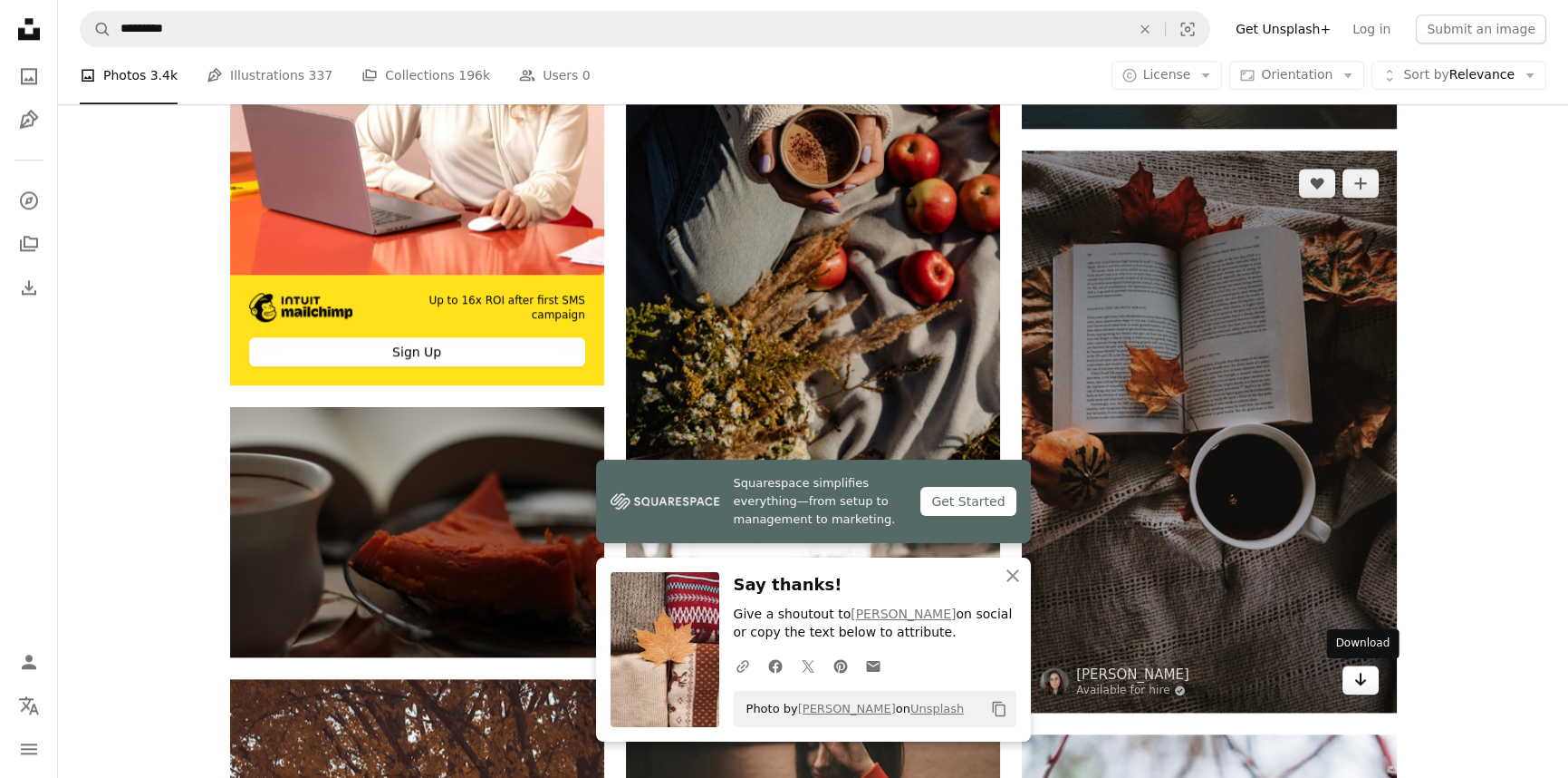
click at [1362, 683] on icon "Arrow pointing down" at bounding box center [1361, 679] width 15 height 22
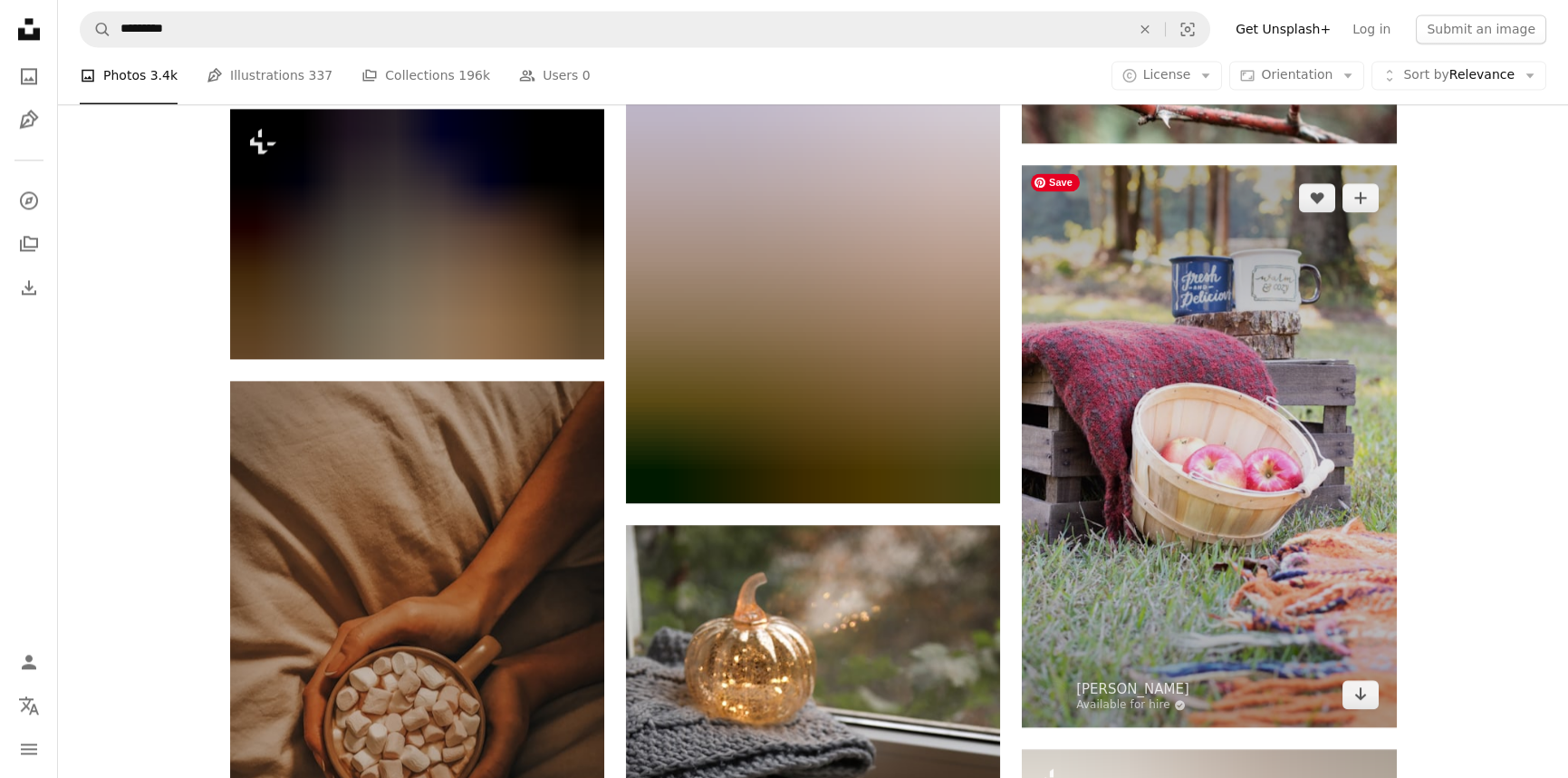
scroll to position [7013, 0]
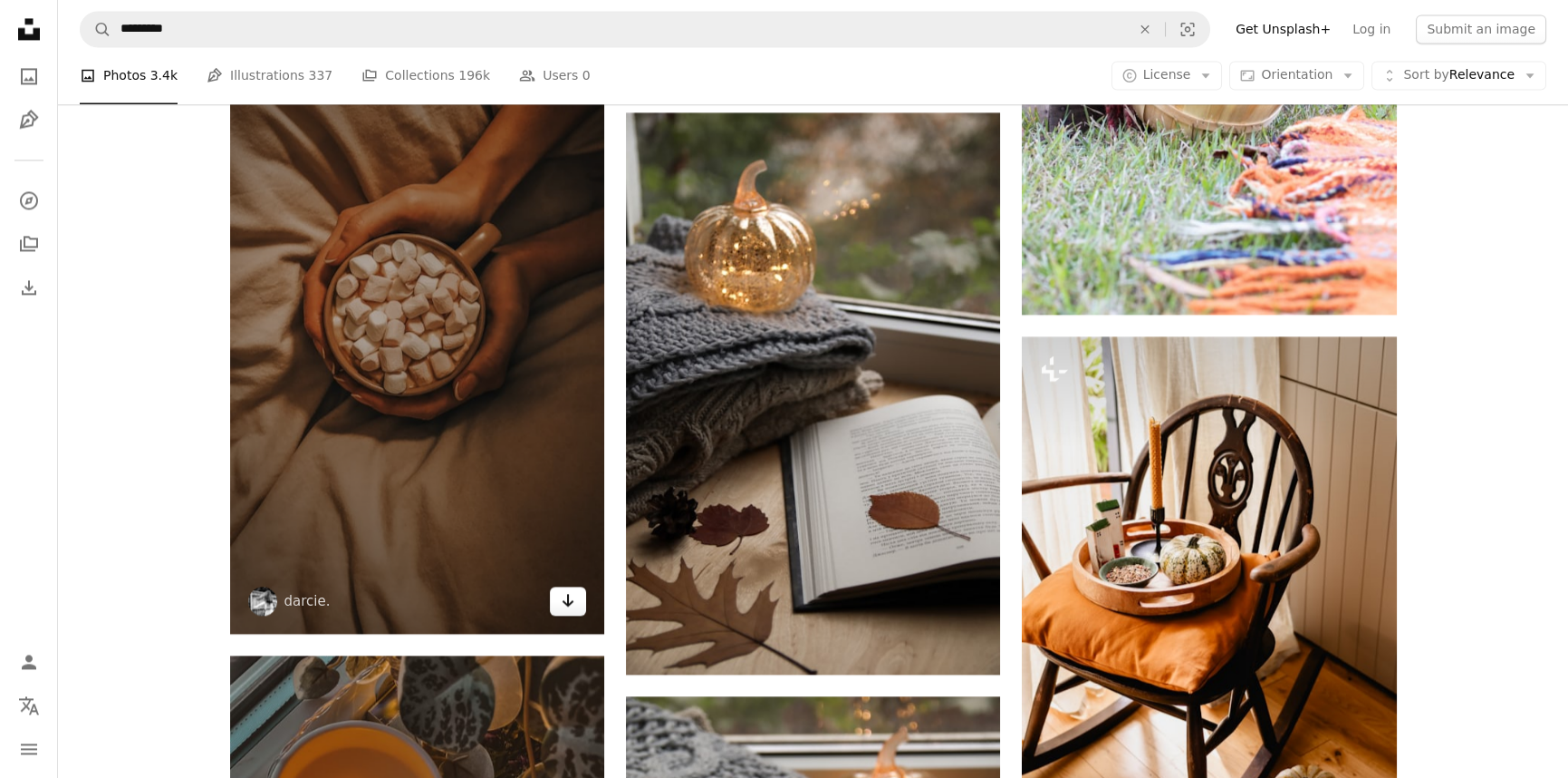
click at [575, 614] on link "Arrow pointing down" at bounding box center [568, 601] width 36 height 29
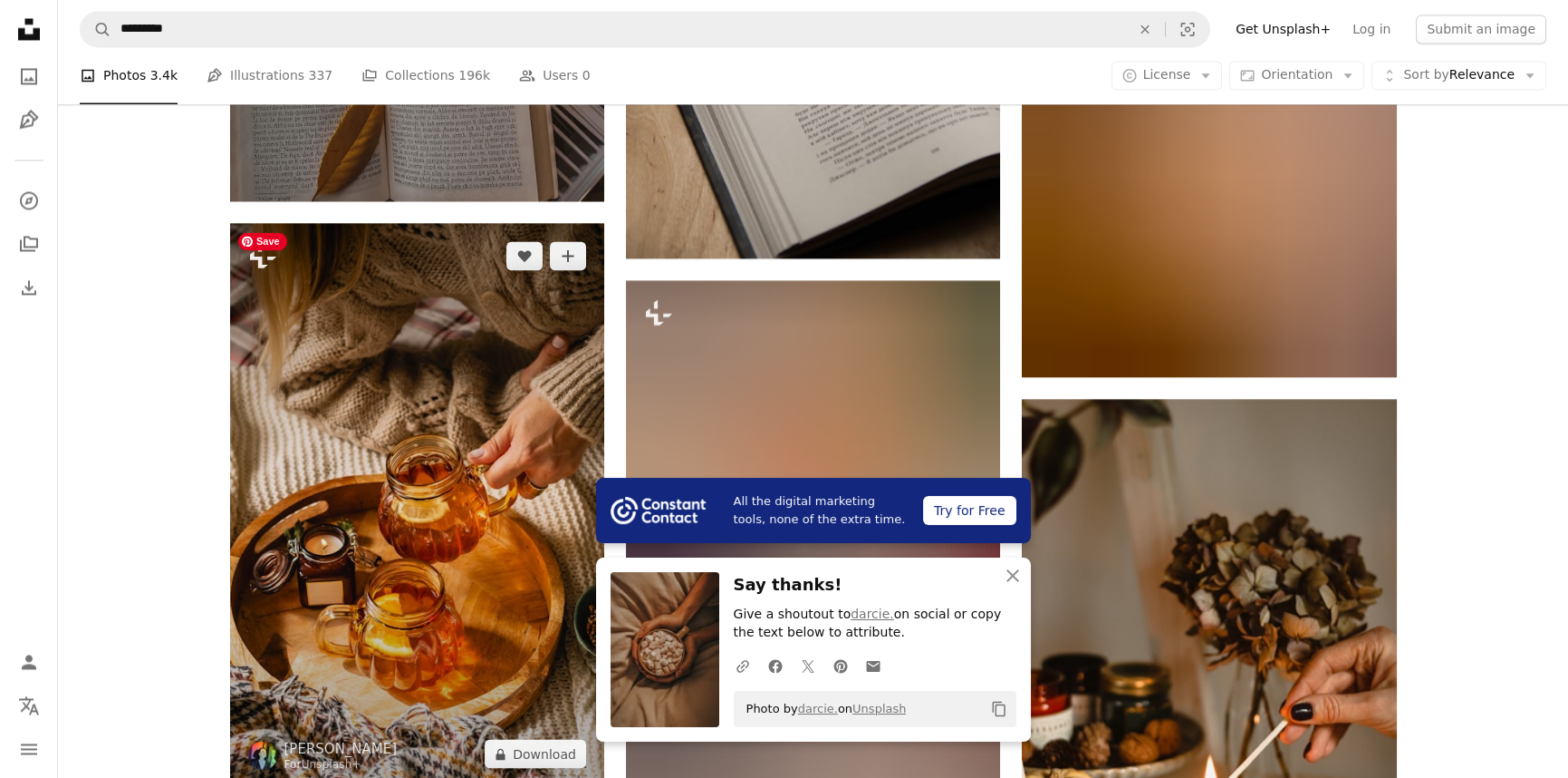
scroll to position [8084, 0]
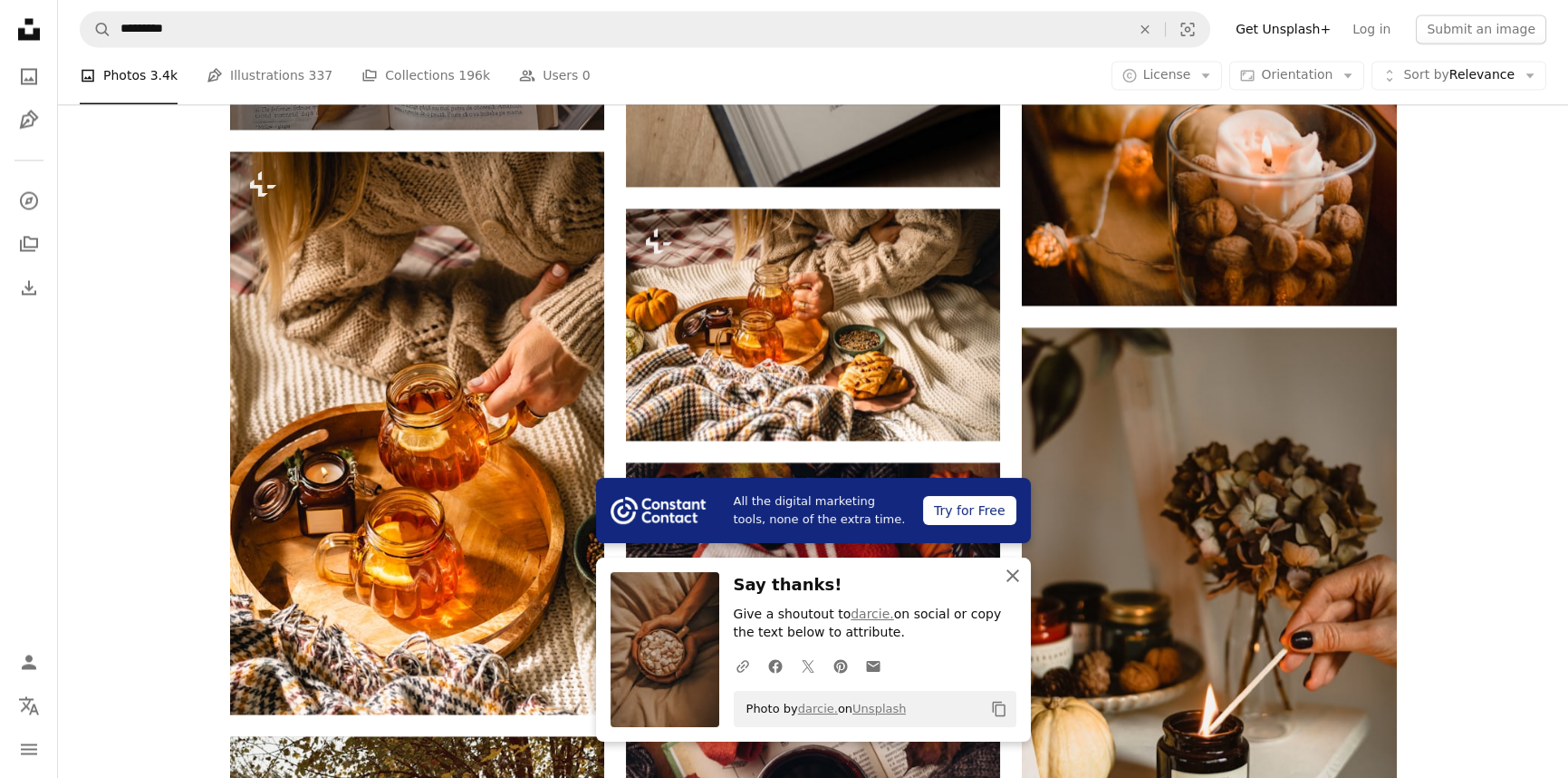
click at [1017, 571] on icon "button" at bounding box center [1013, 576] width 13 height 13
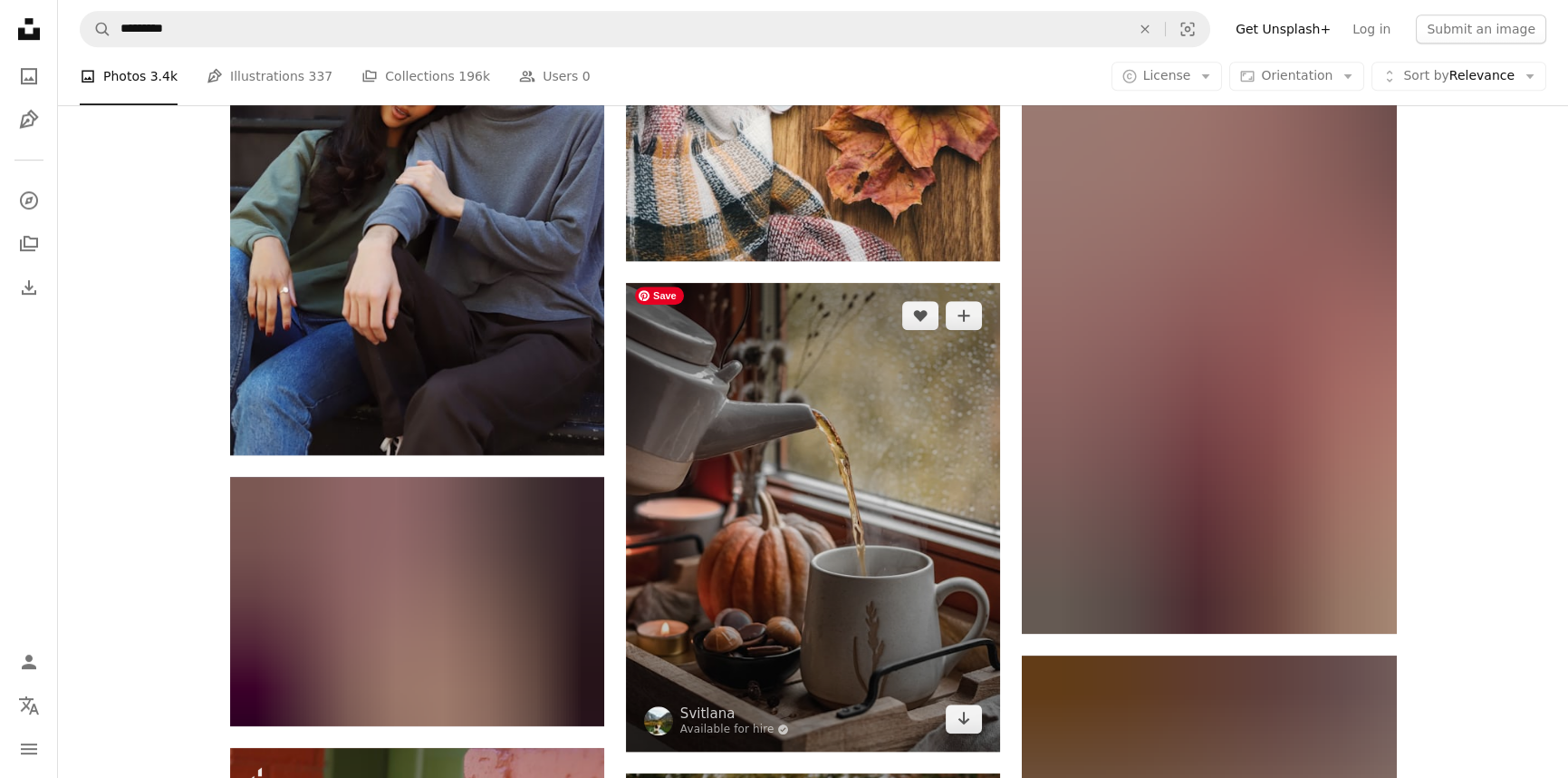
scroll to position [54646, 0]
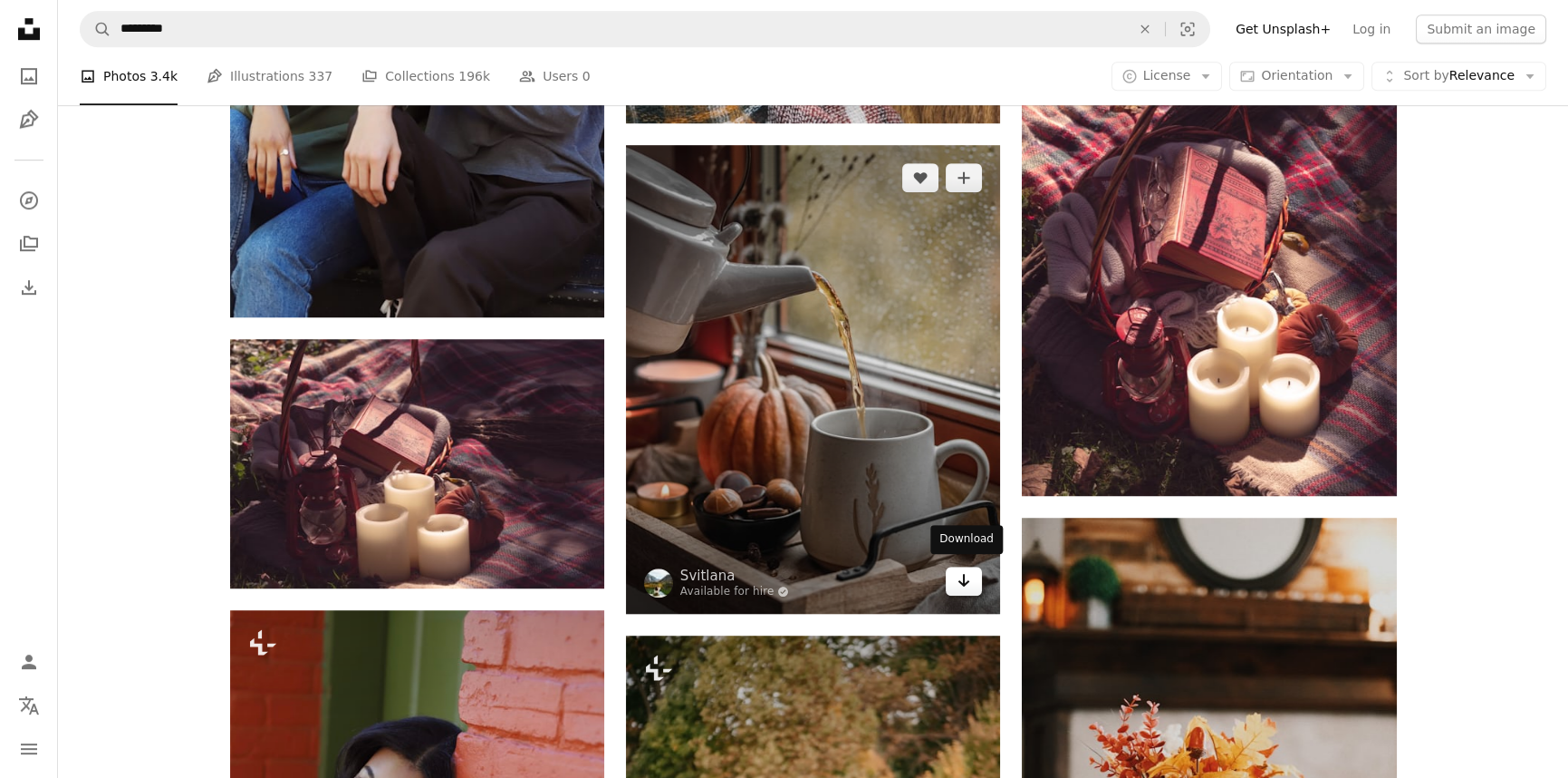
click at [950, 584] on link "Arrow pointing down" at bounding box center [964, 581] width 36 height 29
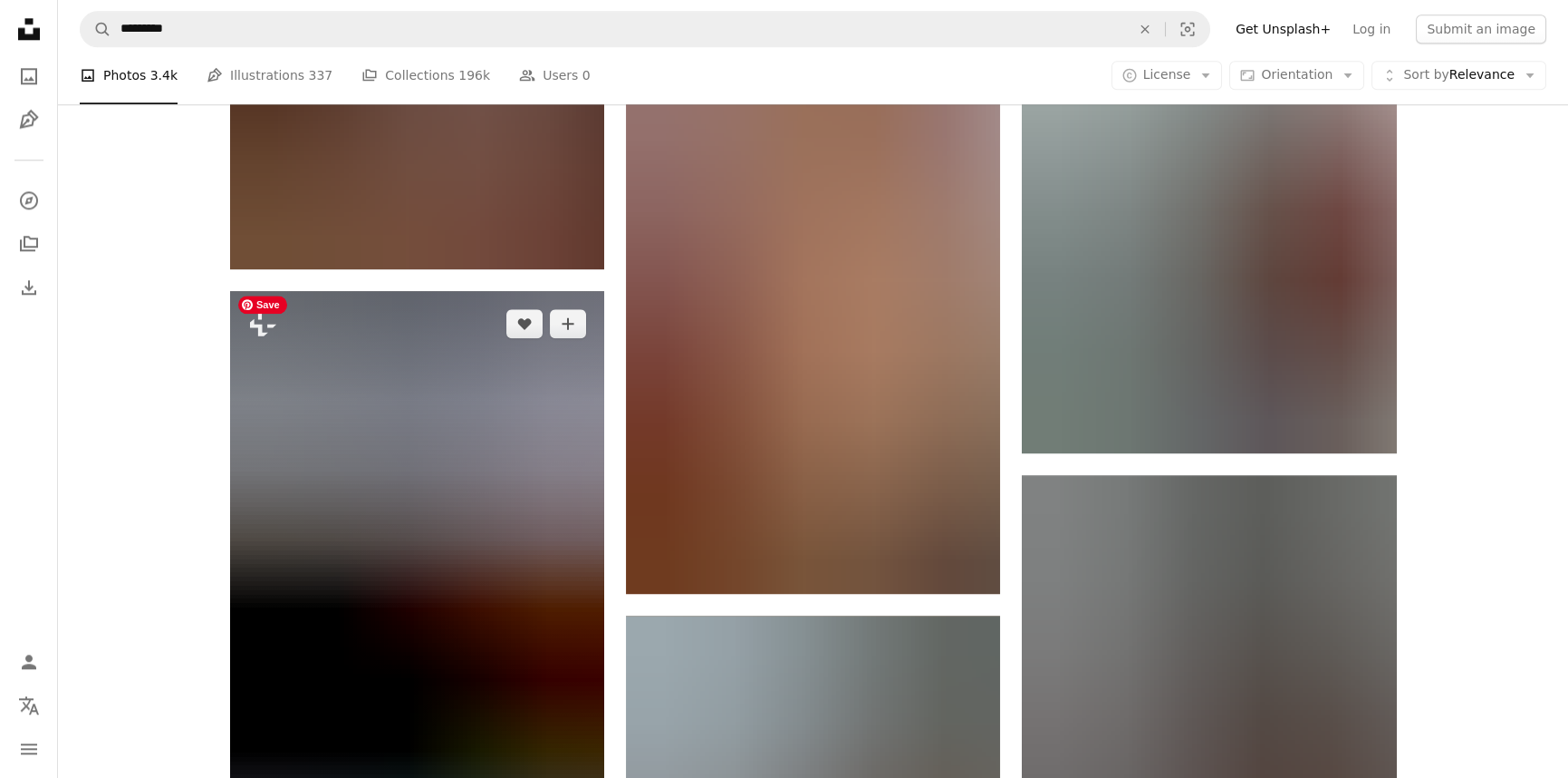
scroll to position [74506, 0]
